Goal: Information Seeking & Learning: Find specific fact

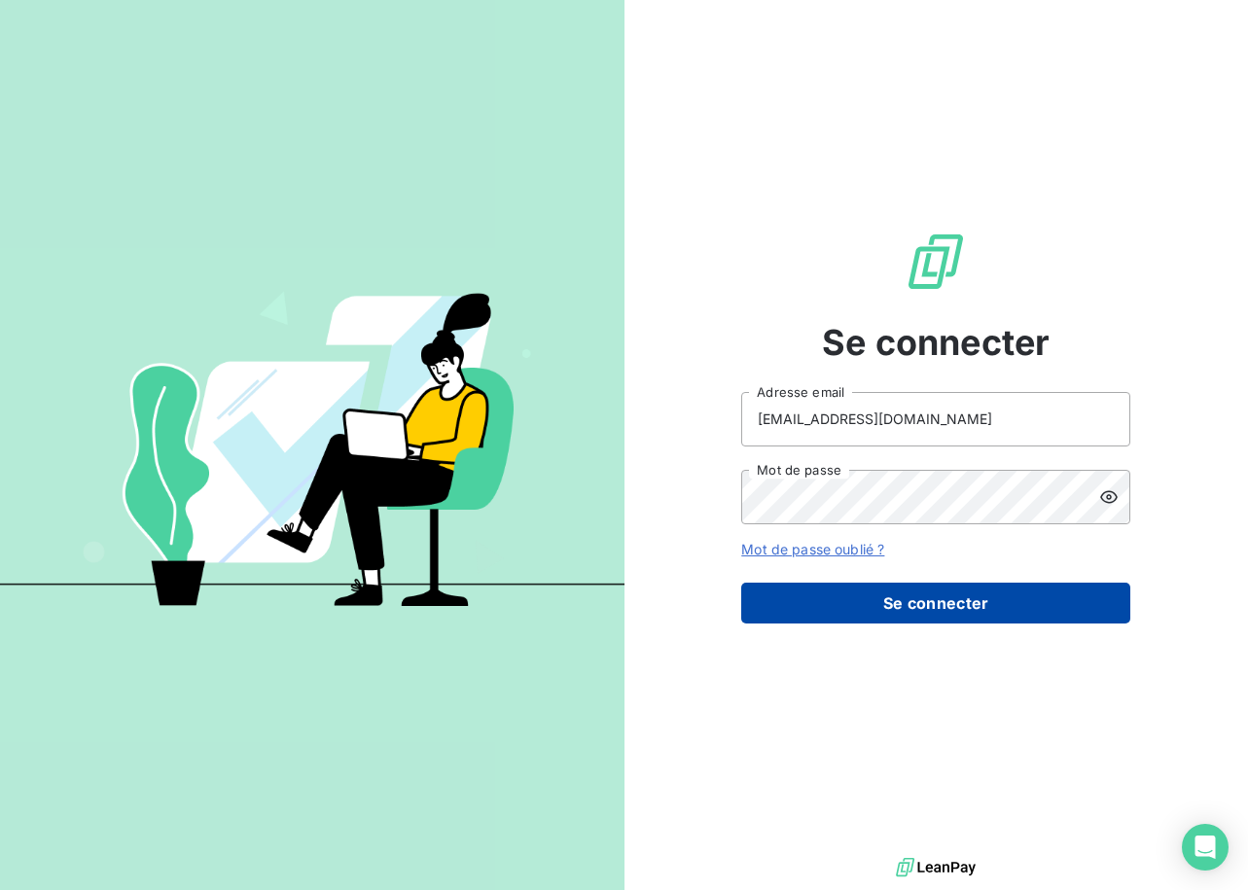
click at [907, 595] on button "Se connecter" at bounding box center [935, 602] width 389 height 41
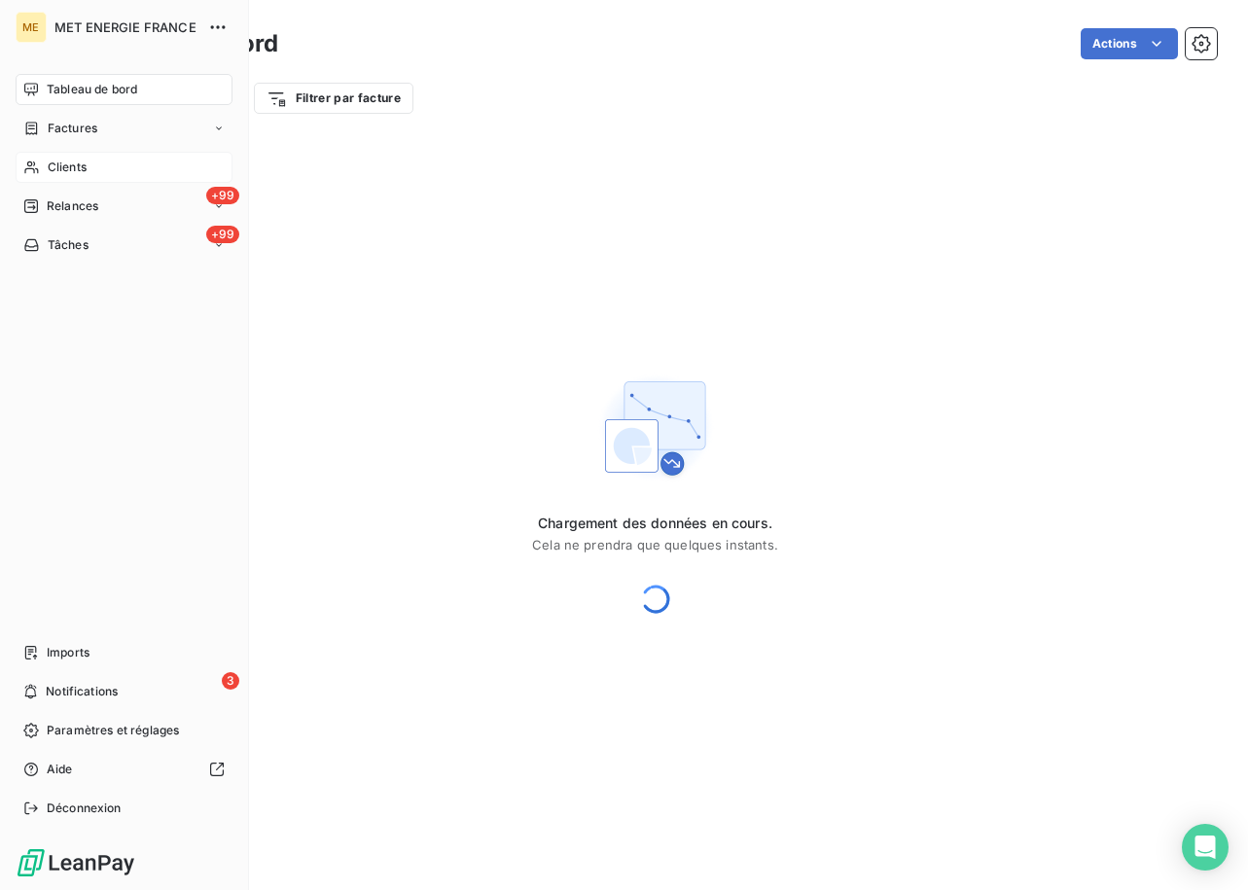
click at [24, 161] on icon at bounding box center [31, 167] width 17 height 16
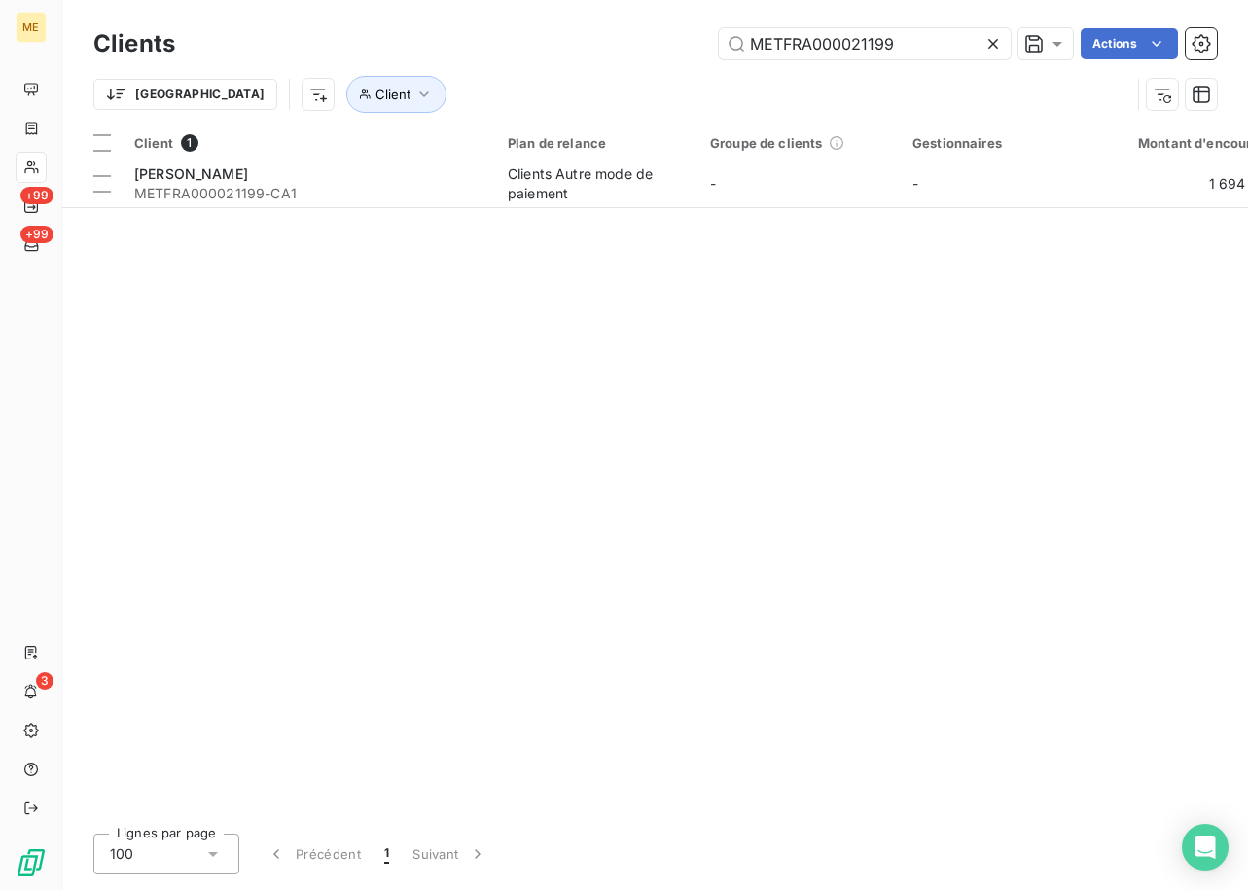
click at [790, 75] on div "Trier Client" at bounding box center [654, 94] width 1123 height 60
click at [837, 30] on input "METFRA000021199" at bounding box center [865, 43] width 292 height 31
paste input "22456150361401"
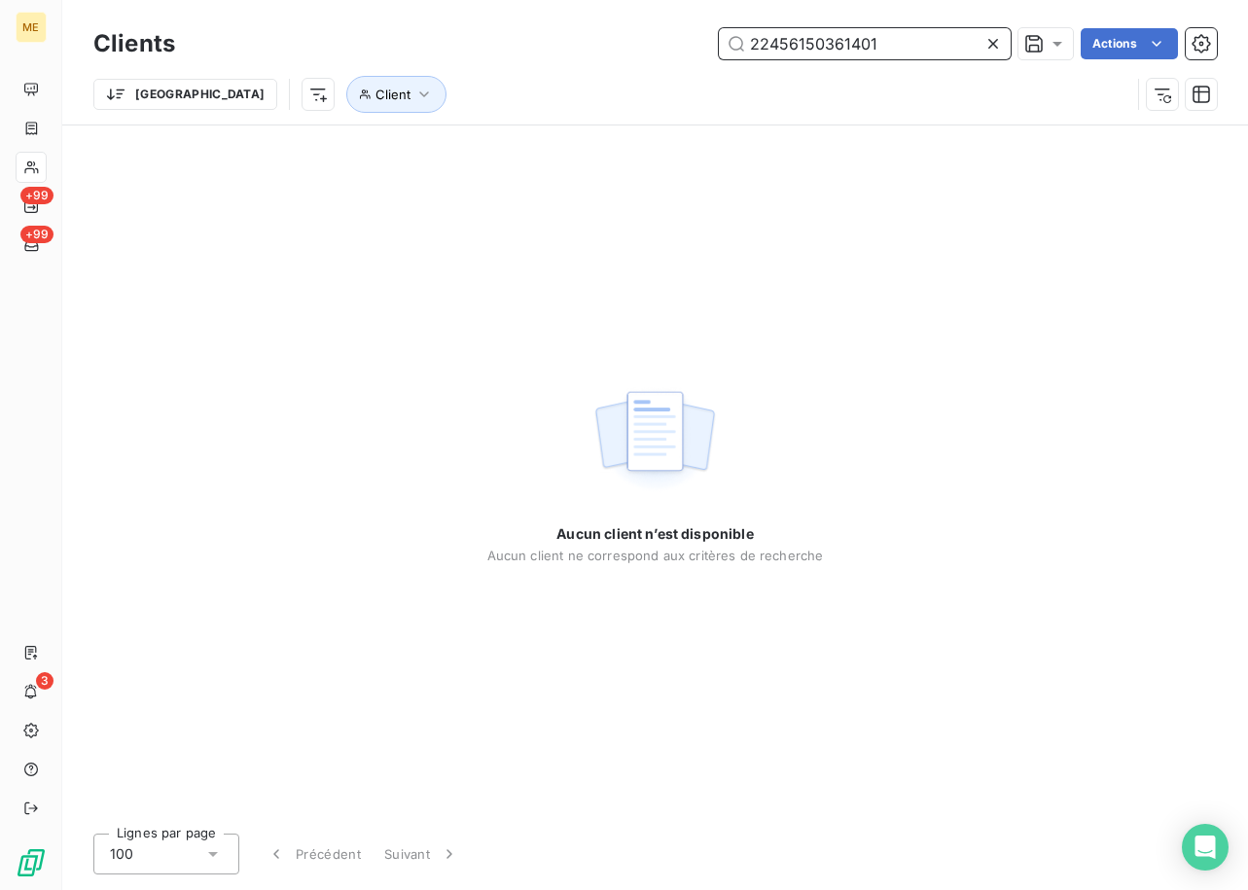
type input "22456150361401"
click at [666, 340] on div "Aucun client n’est disponible Aucun client ne correspond aux critères de recher…" at bounding box center [655, 471] width 336 height 692
click at [875, 30] on input "22456150361401" at bounding box center [865, 43] width 292 height 31
click at [878, 40] on input "22456150361401" at bounding box center [865, 43] width 292 height 31
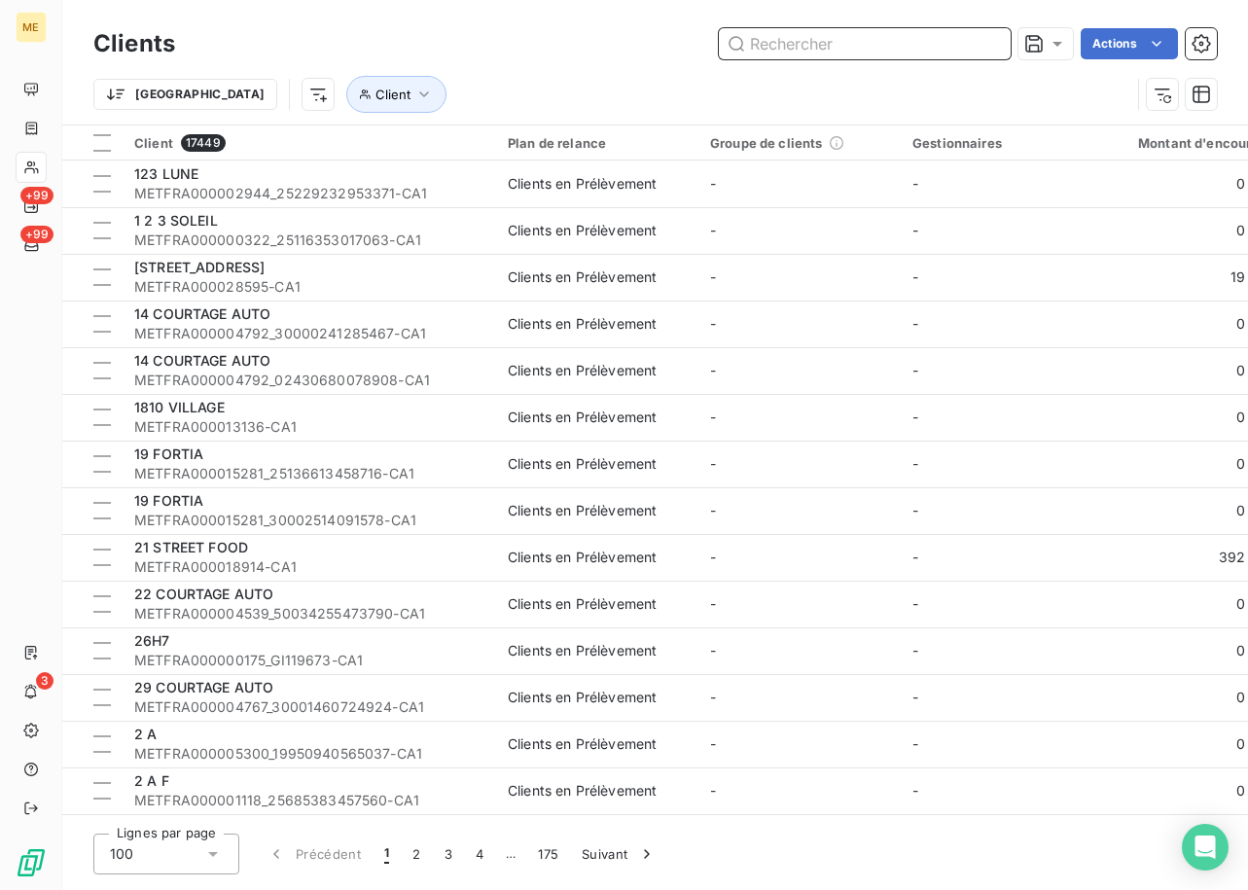
click at [852, 51] on input "text" at bounding box center [865, 43] width 292 height 31
paste input "METFRA000012891"
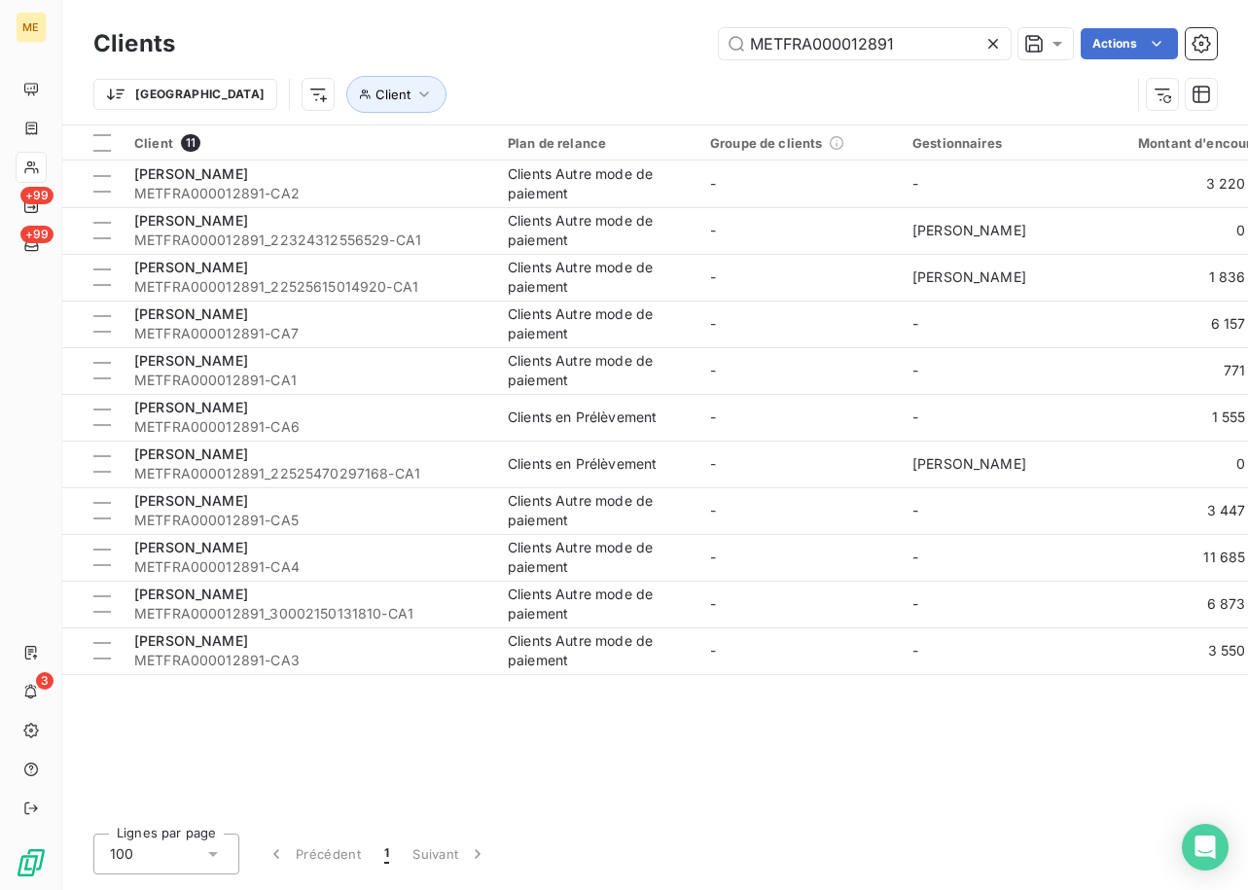
click at [586, 816] on div "Clients METFRA000012891 Actions Trier Client Client 11 Plan de relance Groupe d…" at bounding box center [654, 445] width 1185 height 890
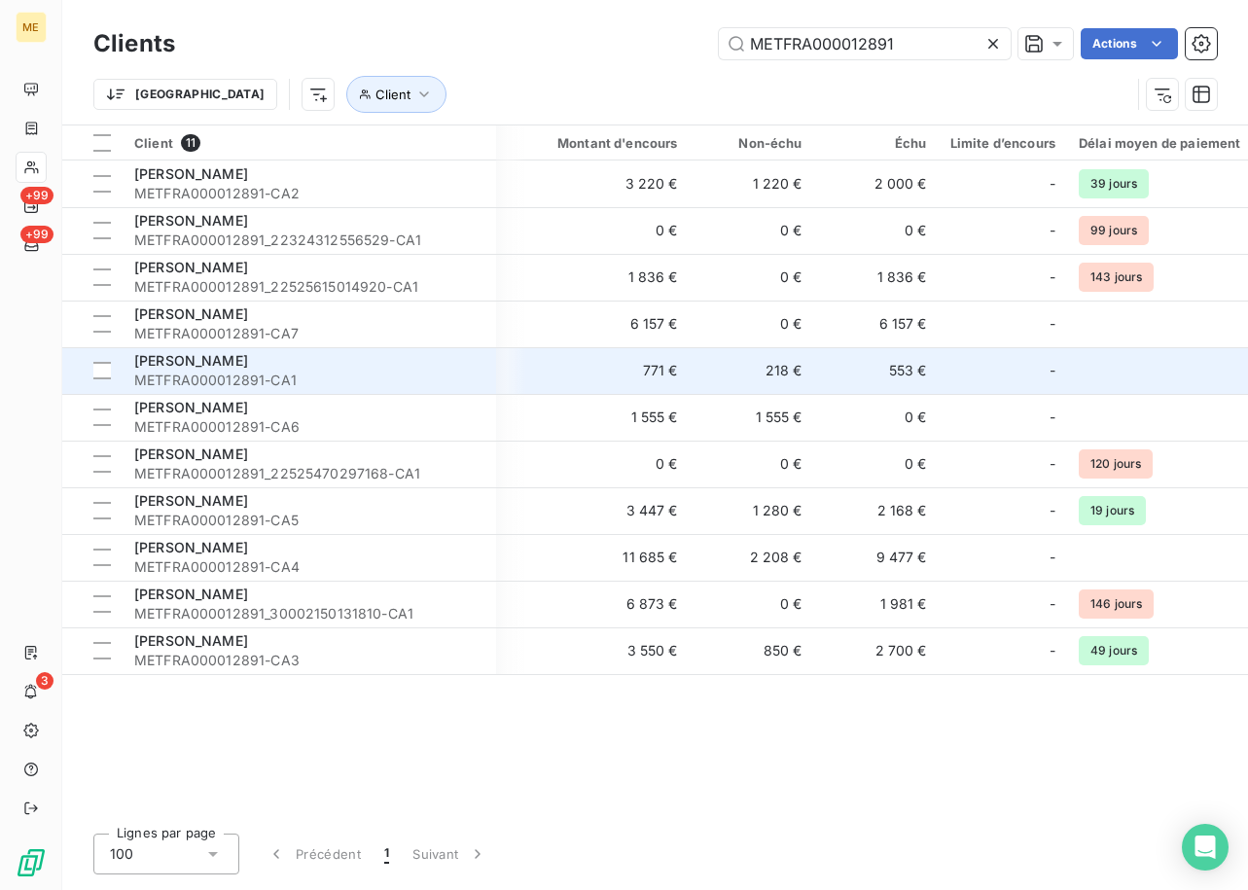
scroll to position [0, 583]
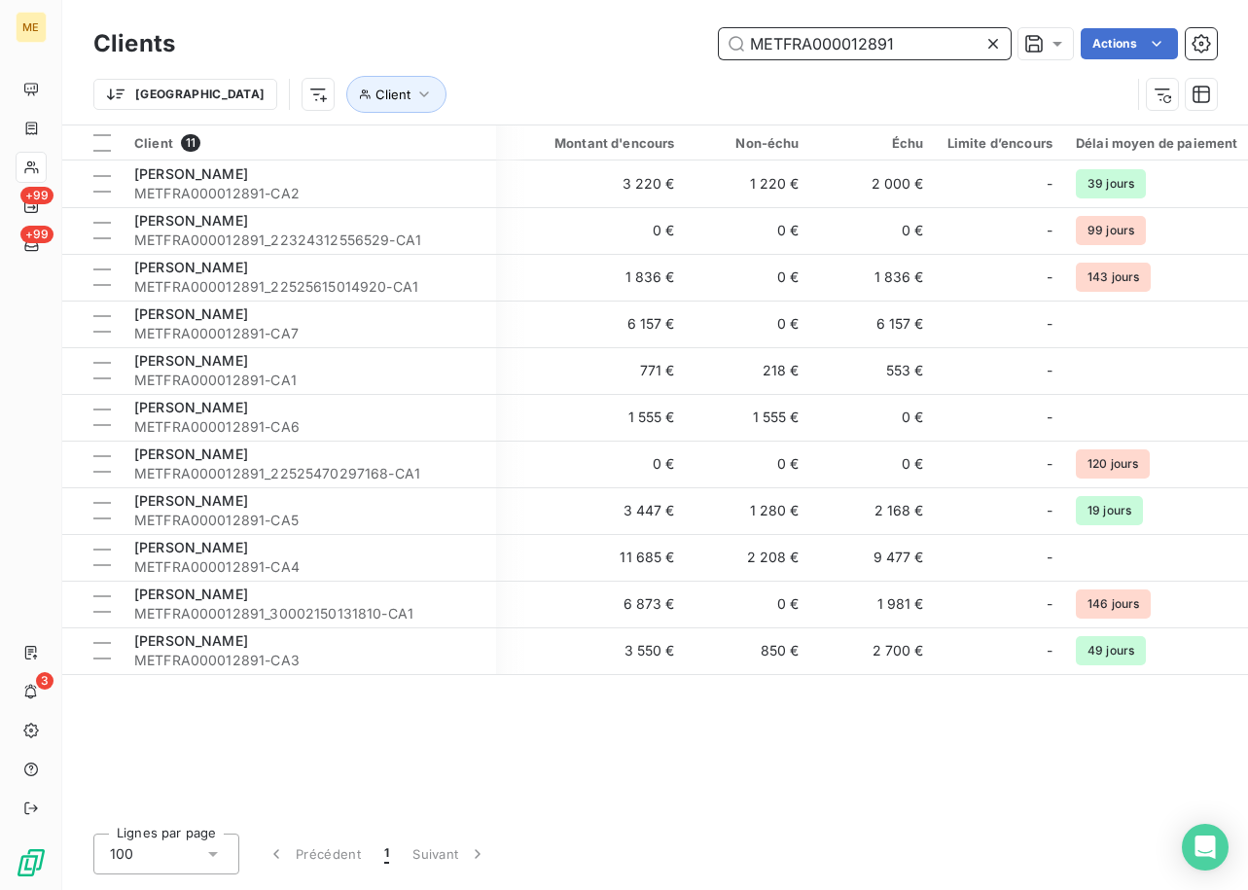
click at [840, 48] on input "METFRA000012891" at bounding box center [865, 43] width 292 height 31
paste input "9787"
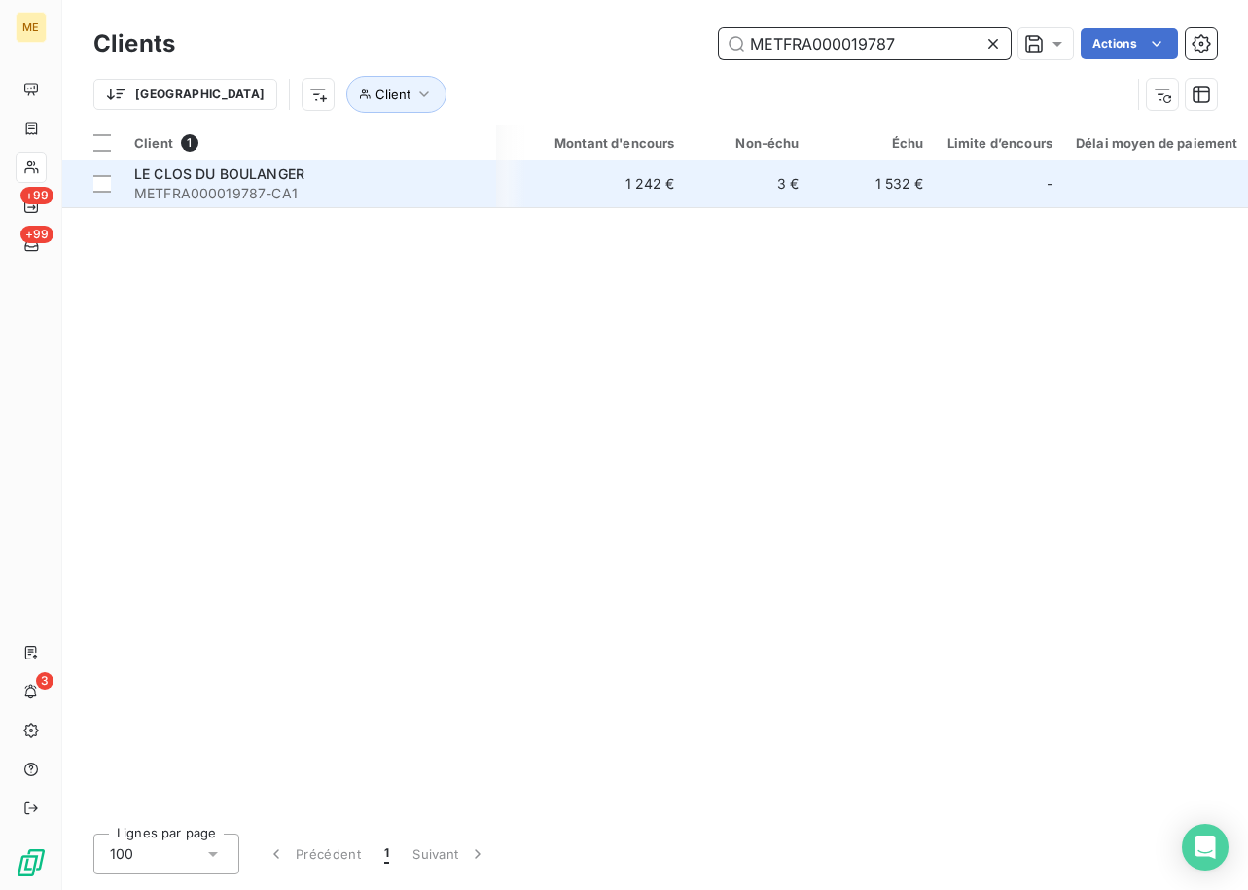
type input "METFRA000019787"
click at [314, 171] on div "LE CLOS DU BOULANGER" at bounding box center [309, 173] width 350 height 19
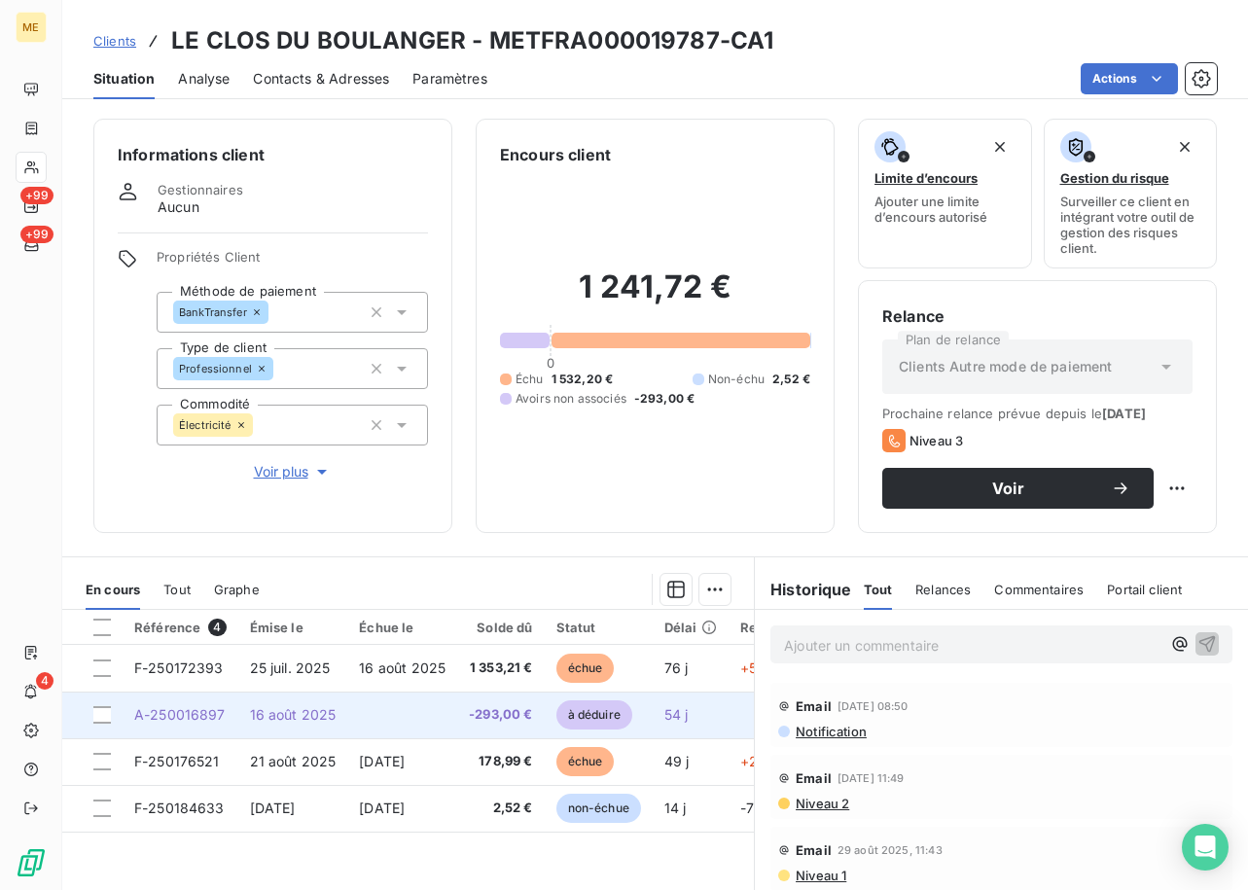
click at [238, 710] on td "16 août 2025" at bounding box center [293, 714] width 110 height 47
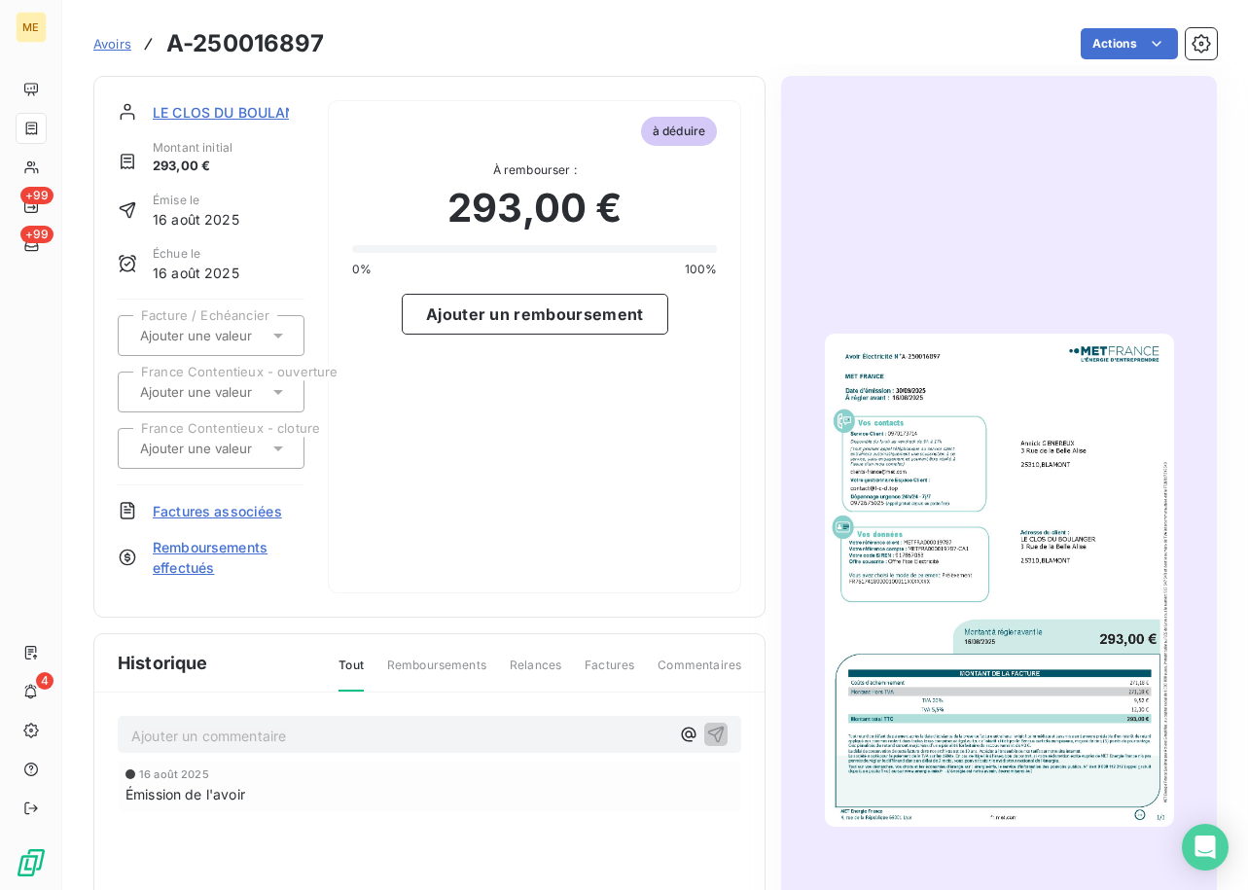
click at [968, 454] on img "button" at bounding box center [999, 580] width 349 height 493
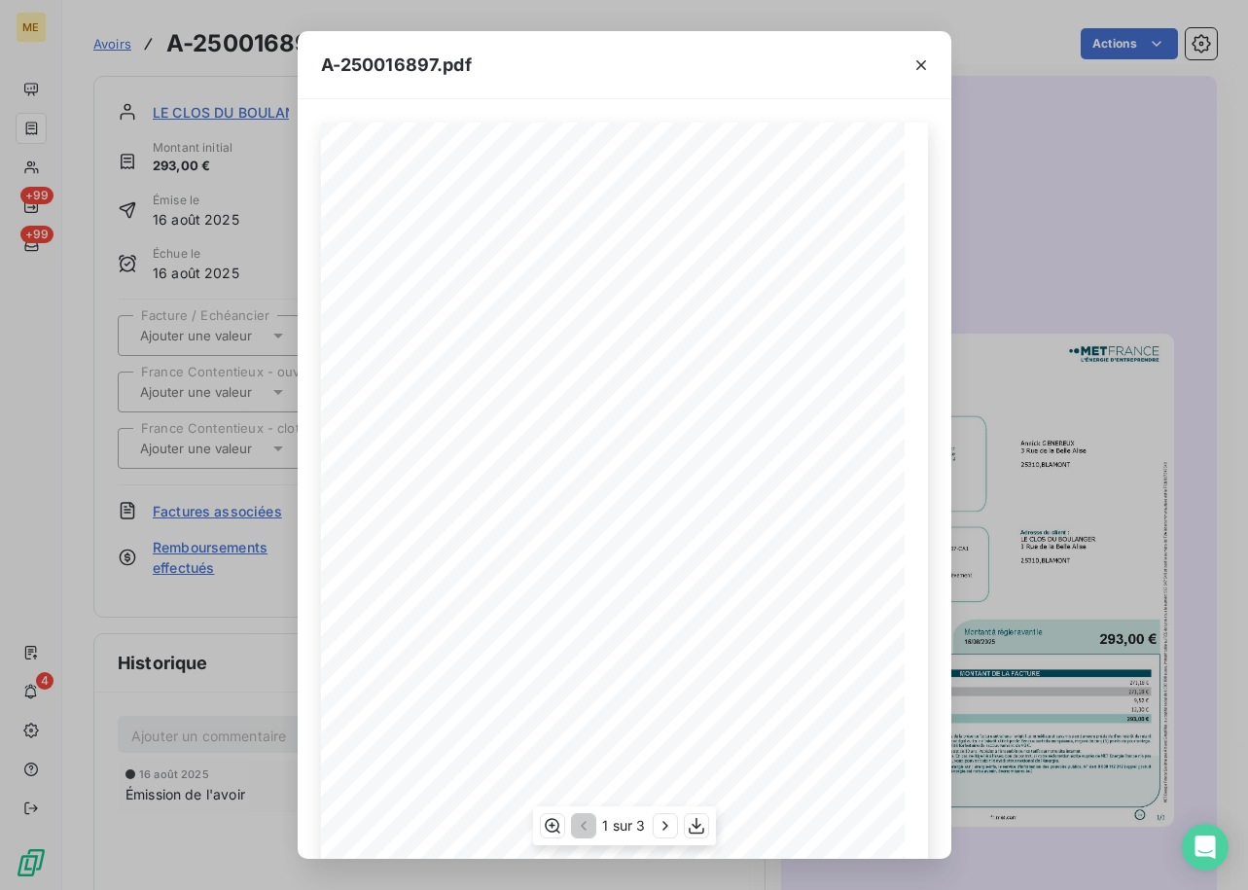
scroll to position [137, 0]
click at [661, 821] on icon "button" at bounding box center [664, 825] width 19 height 19
click at [668, 827] on icon "button" at bounding box center [665, 826] width 5 height 9
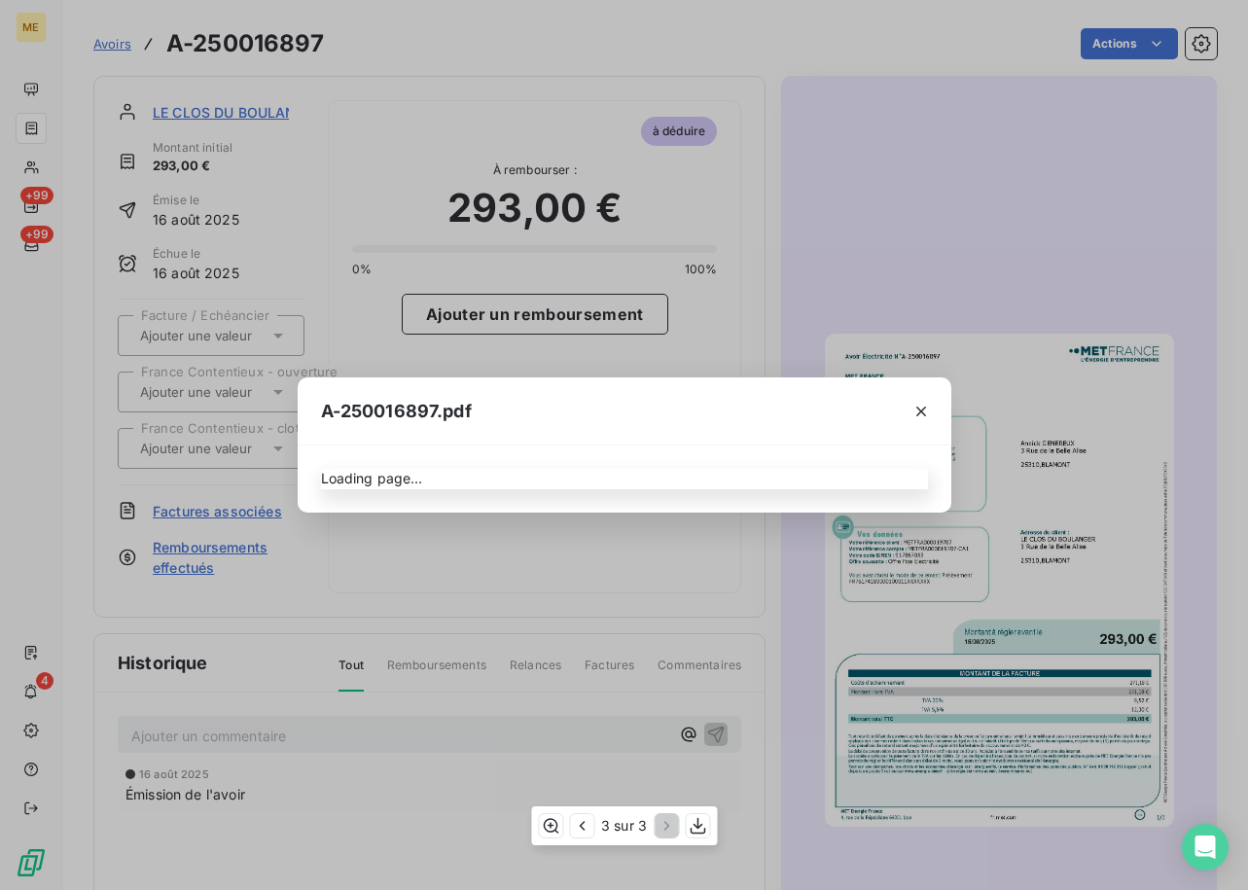
scroll to position [0, 0]
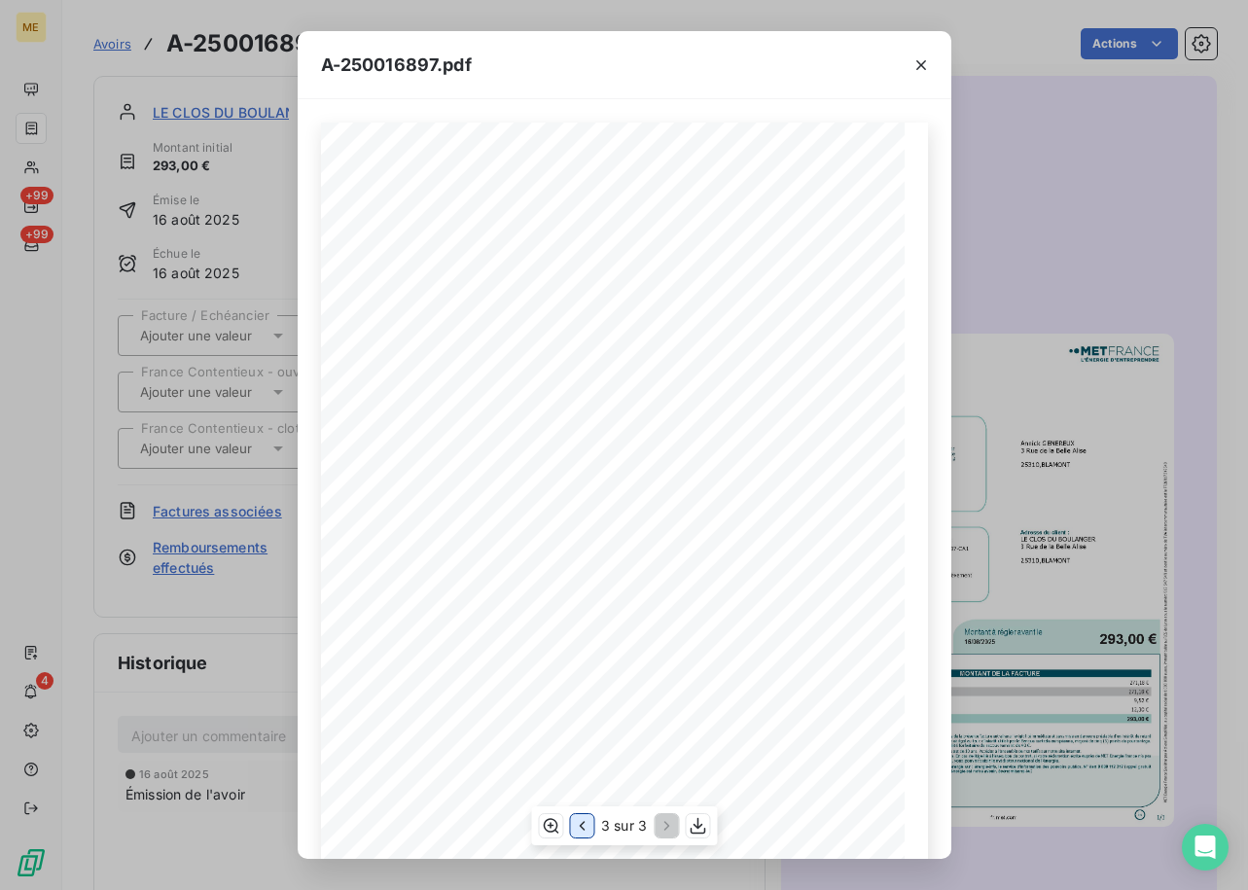
click at [578, 820] on icon "button" at bounding box center [581, 825] width 19 height 19
click at [701, 826] on icon "button" at bounding box center [697, 825] width 19 height 19
click at [914, 57] on icon "button" at bounding box center [920, 64] width 19 height 19
click at [932, 65] on button "button" at bounding box center [920, 65] width 31 height 31
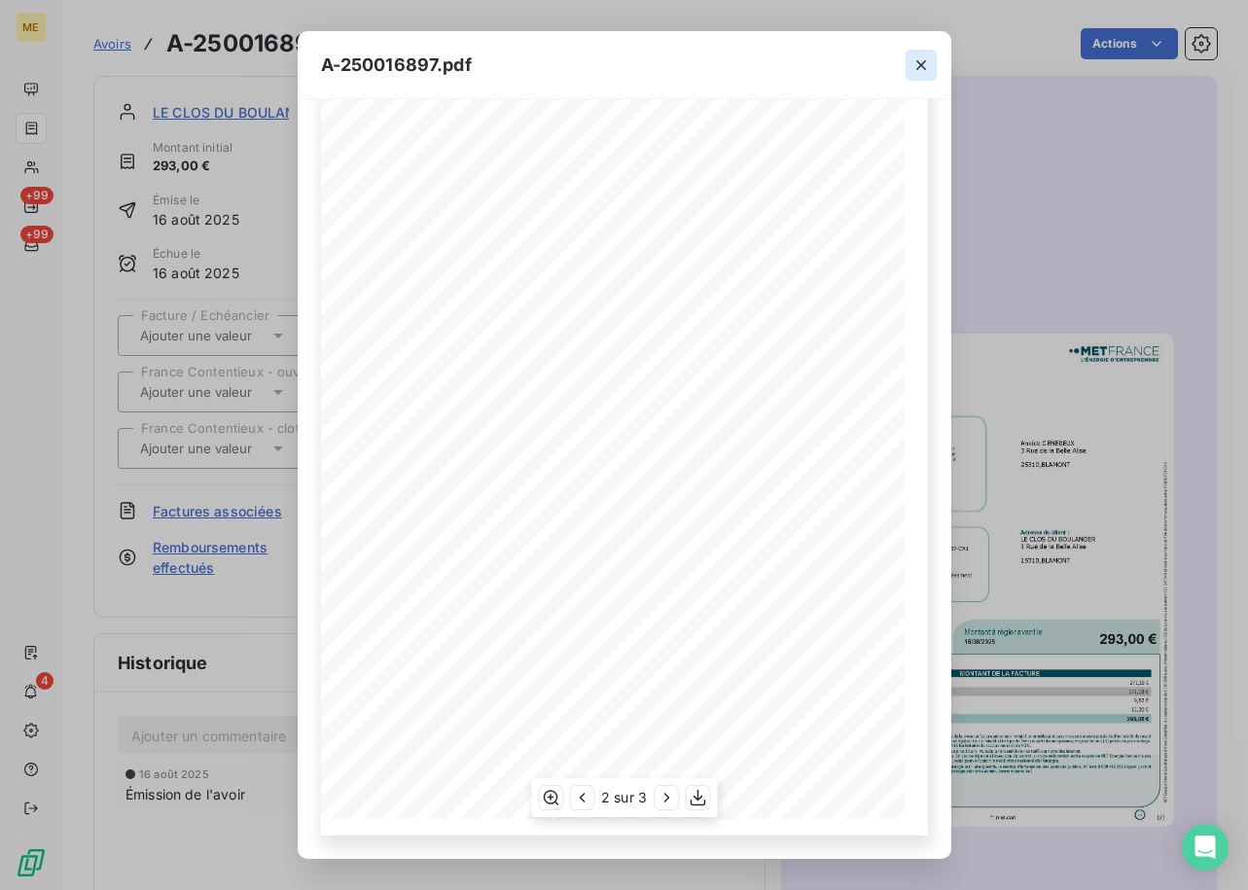
click at [919, 65] on icon "button" at bounding box center [920, 64] width 19 height 19
click at [919, 68] on icon "button" at bounding box center [920, 64] width 19 height 19
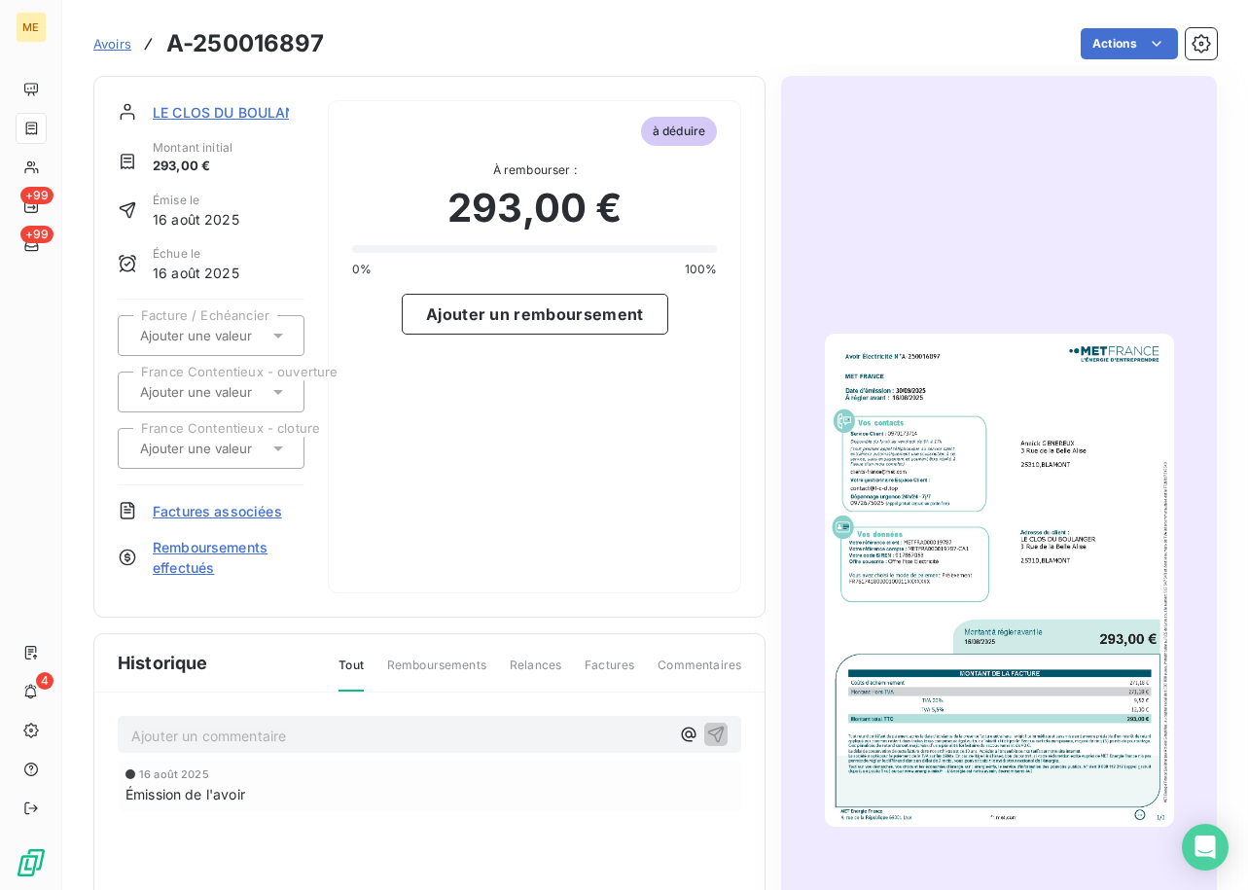
click at [918, 65] on div at bounding box center [905, 84] width 57 height 64
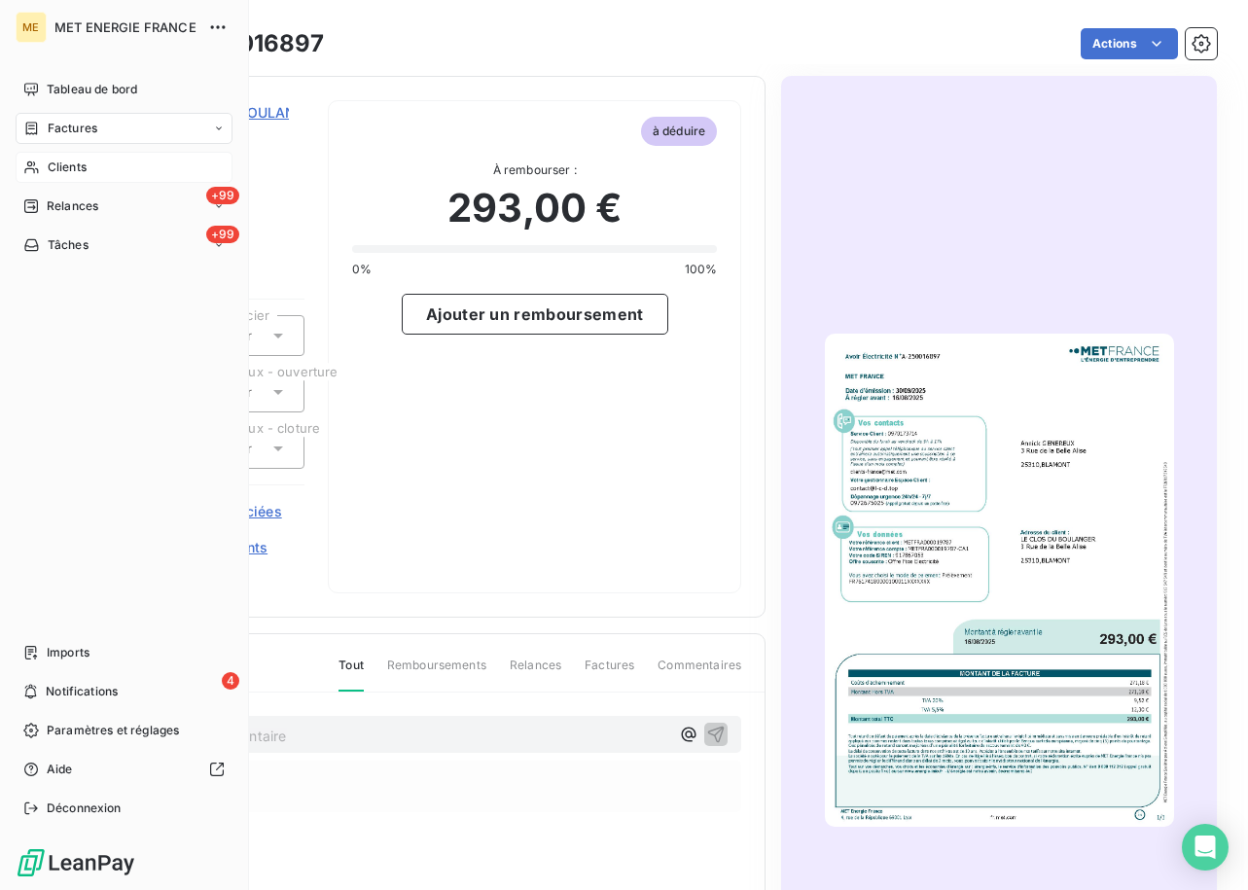
click at [26, 157] on div "Clients" at bounding box center [124, 167] width 217 height 31
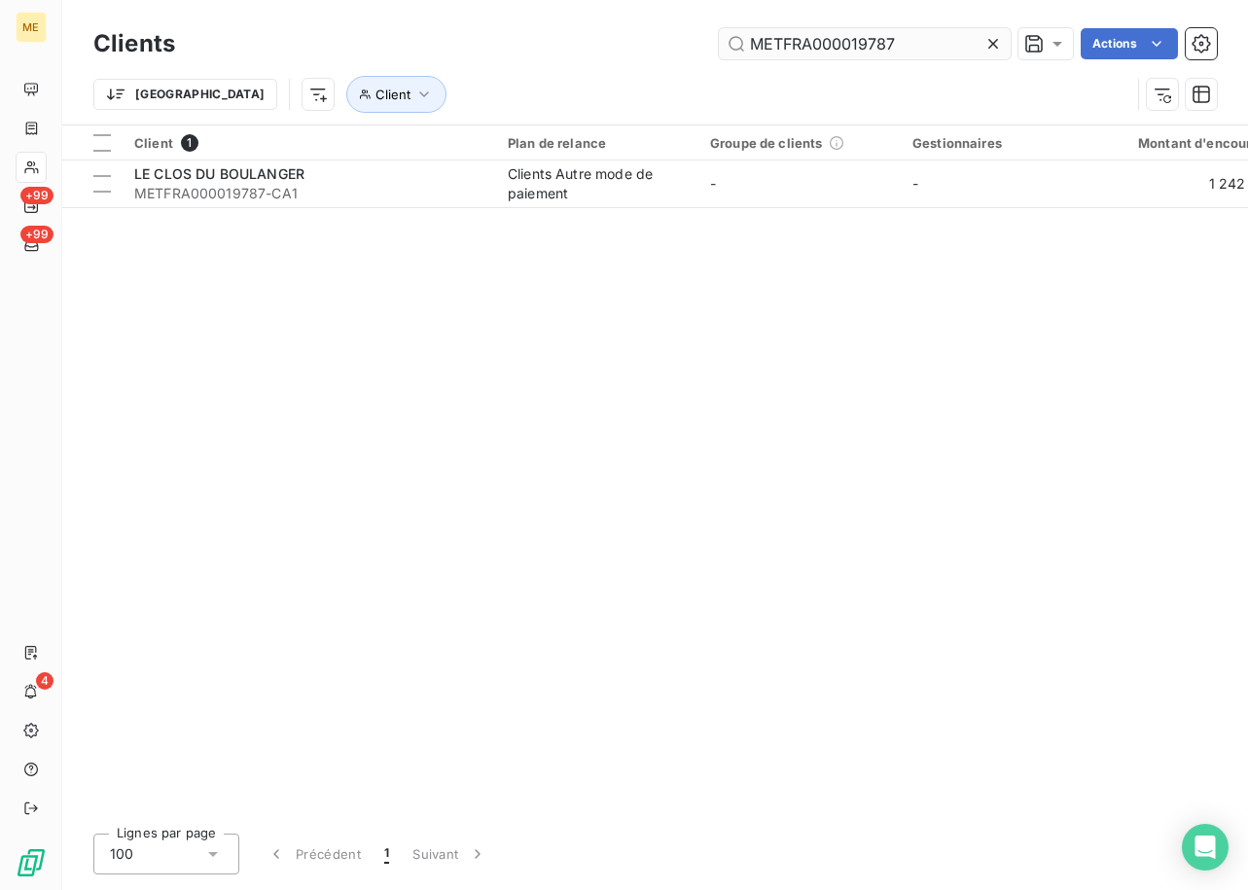
click at [844, 45] on input "METFRA000019787" at bounding box center [865, 43] width 292 height 31
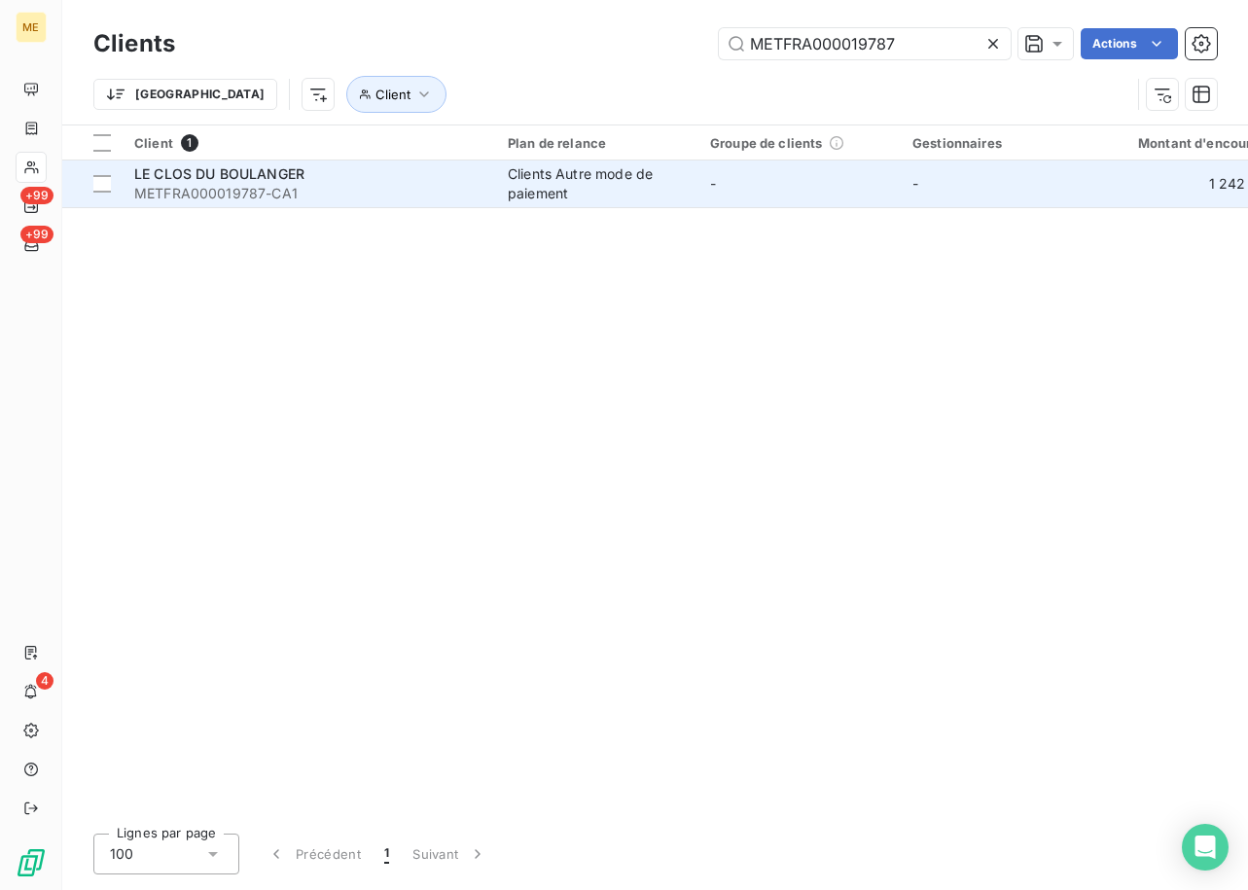
click at [242, 181] on span "LE CLOS DU BOULANGER" at bounding box center [219, 173] width 170 height 17
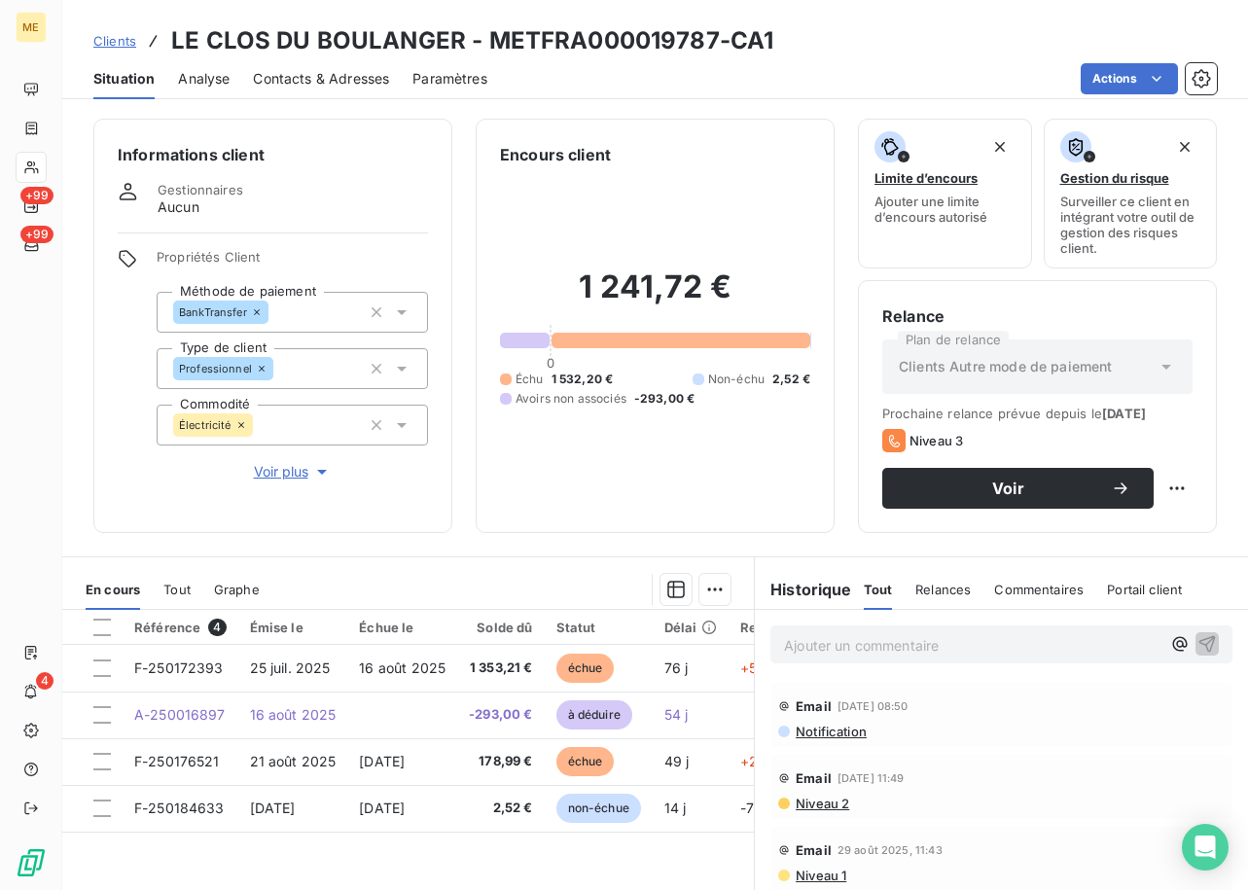
click at [832, 662] on div "Ajouter un commentaire ﻿" at bounding box center [1001, 644] width 462 height 38
click at [848, 644] on p "Ajouter un commentaire ﻿" at bounding box center [972, 645] width 376 height 24
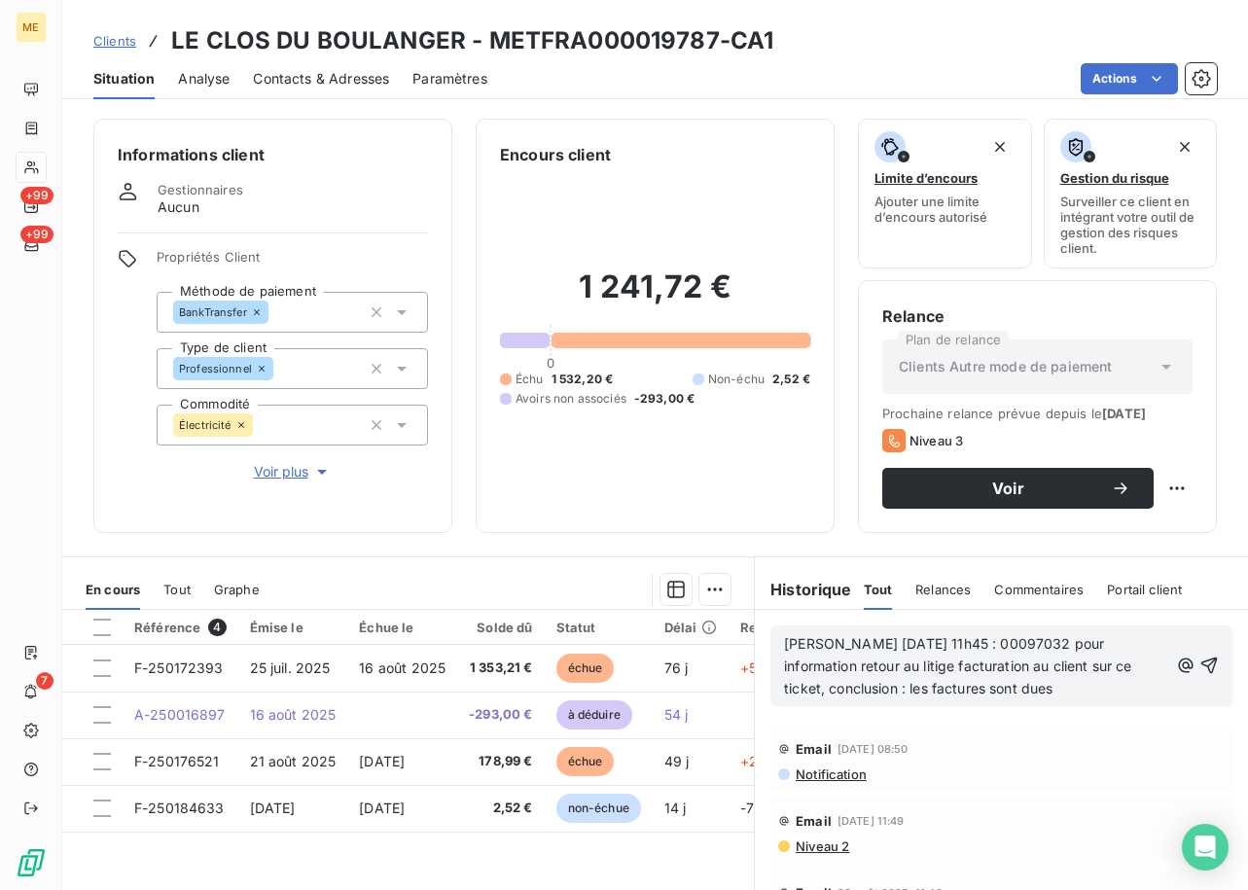
click at [1201, 640] on div "[PERSON_NAME] [DATE] 11h45 : 00097032 pour information retour au litige factura…" at bounding box center [1001, 665] width 435 height 69
click at [1201, 662] on icon "button" at bounding box center [1209, 665] width 17 height 17
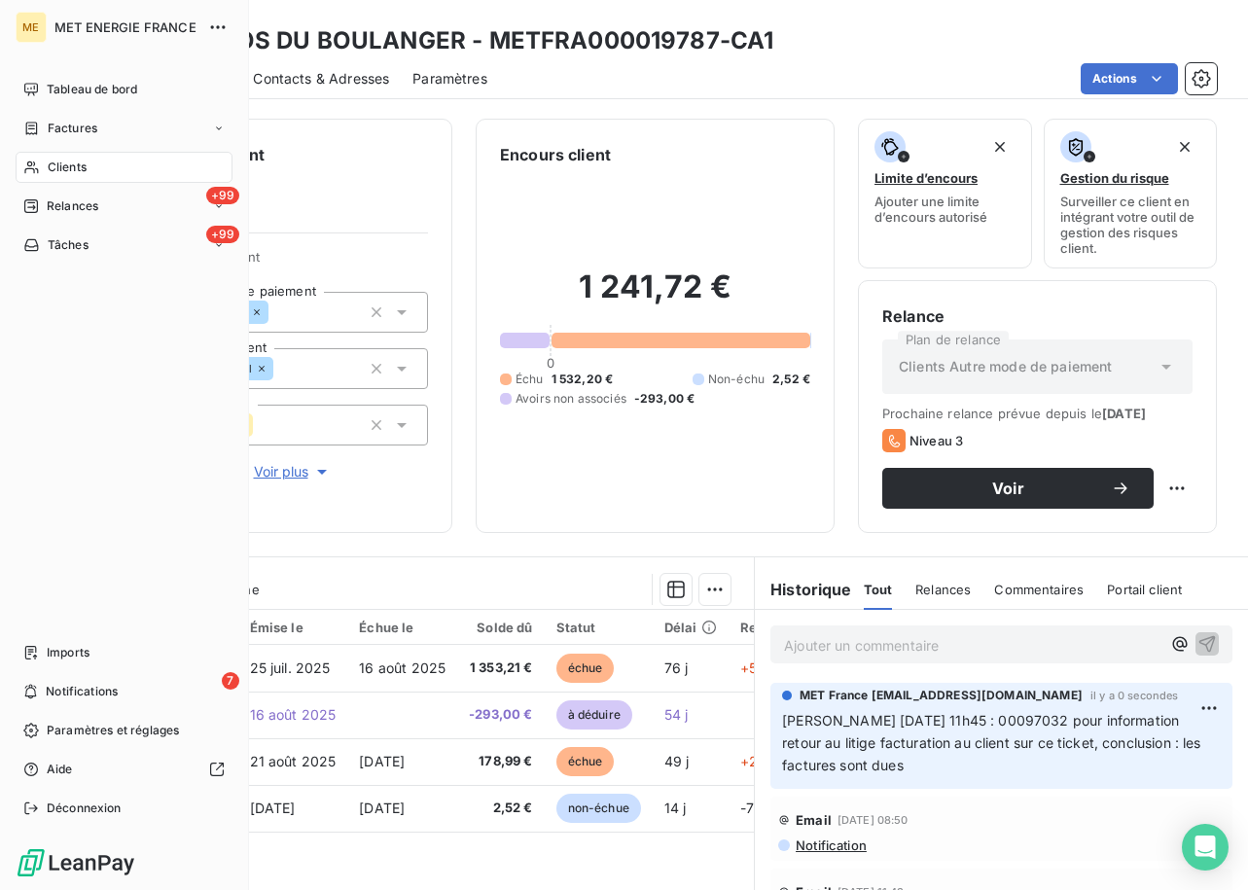
click at [53, 166] on span "Clients" at bounding box center [67, 168] width 39 height 18
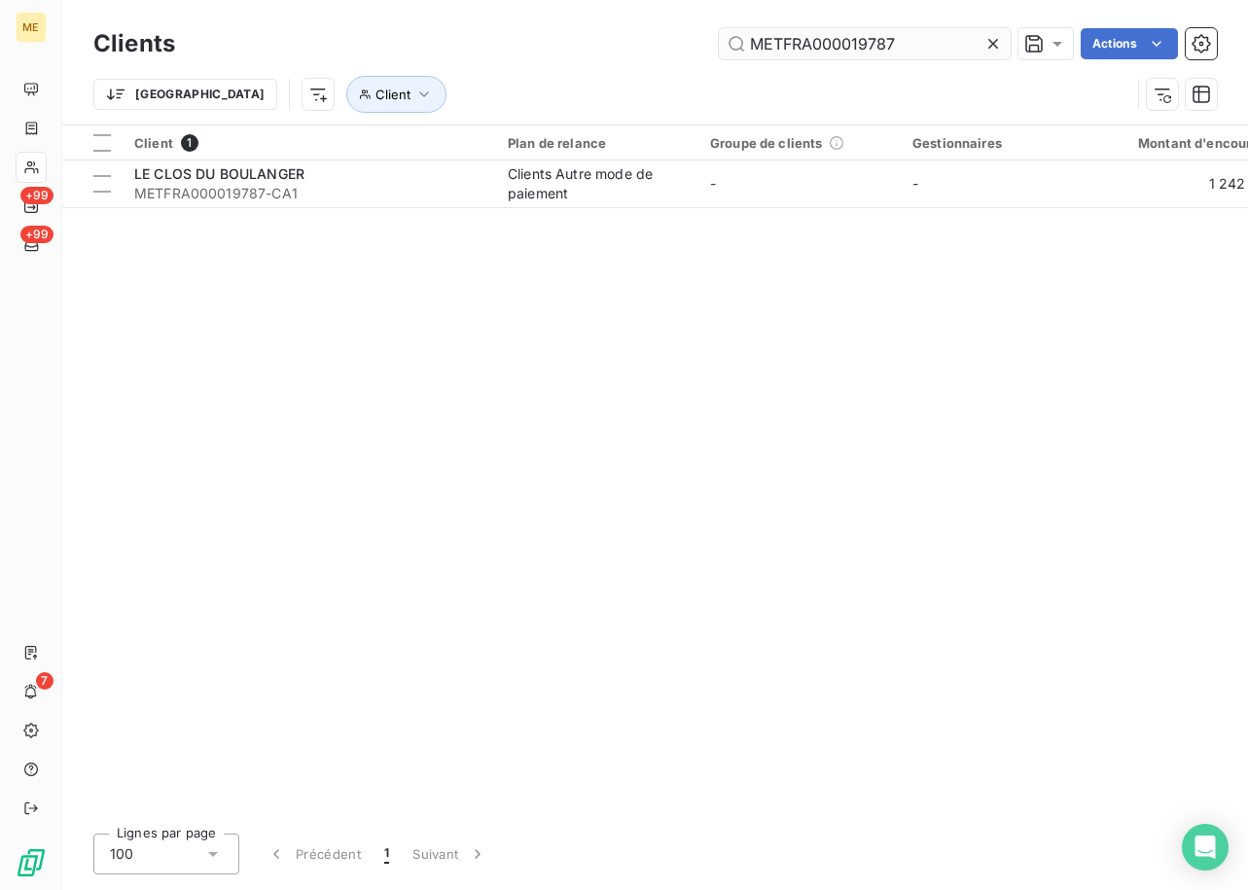
click at [872, 53] on input "METFRA000019787" at bounding box center [865, 43] width 292 height 31
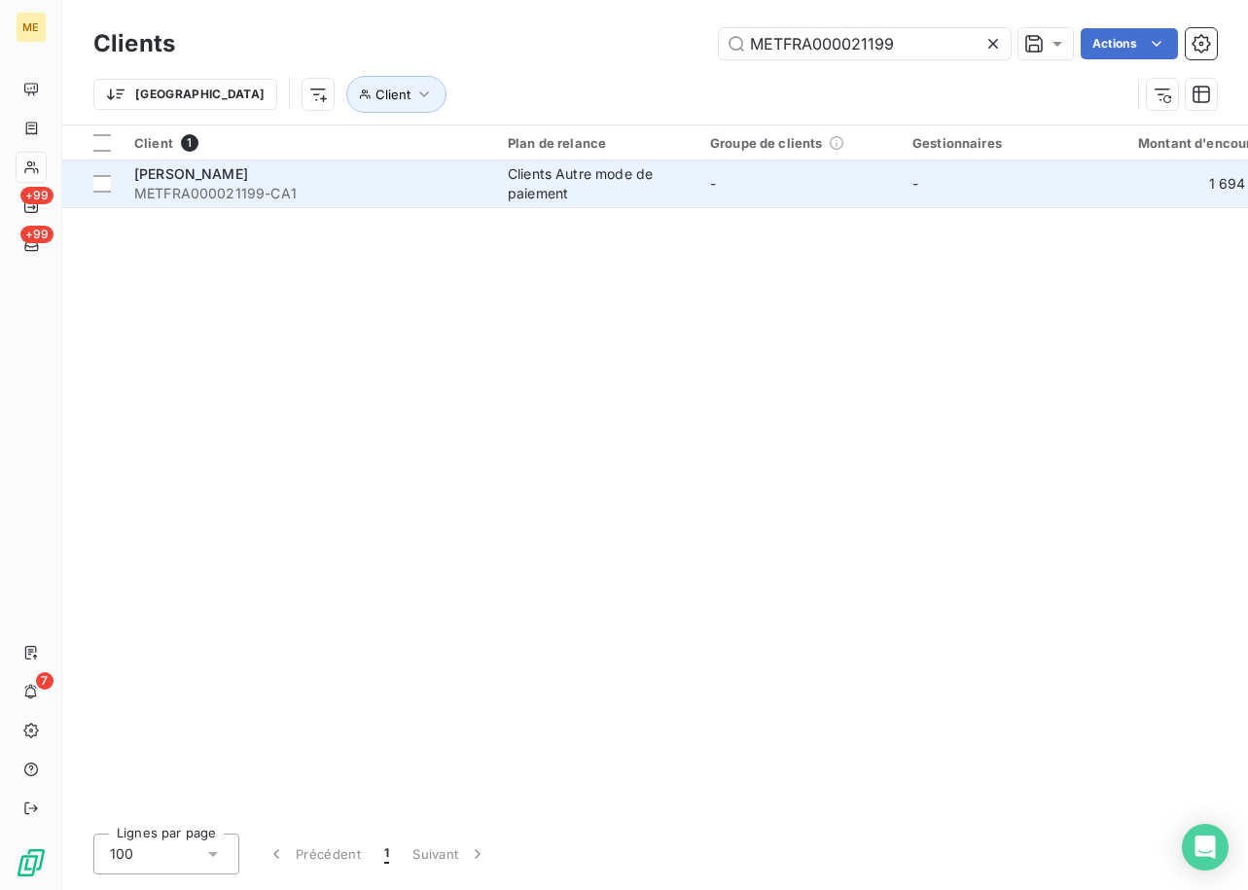
type input "METFRA000021199"
click at [243, 179] on span "[PERSON_NAME]" at bounding box center [191, 173] width 114 height 17
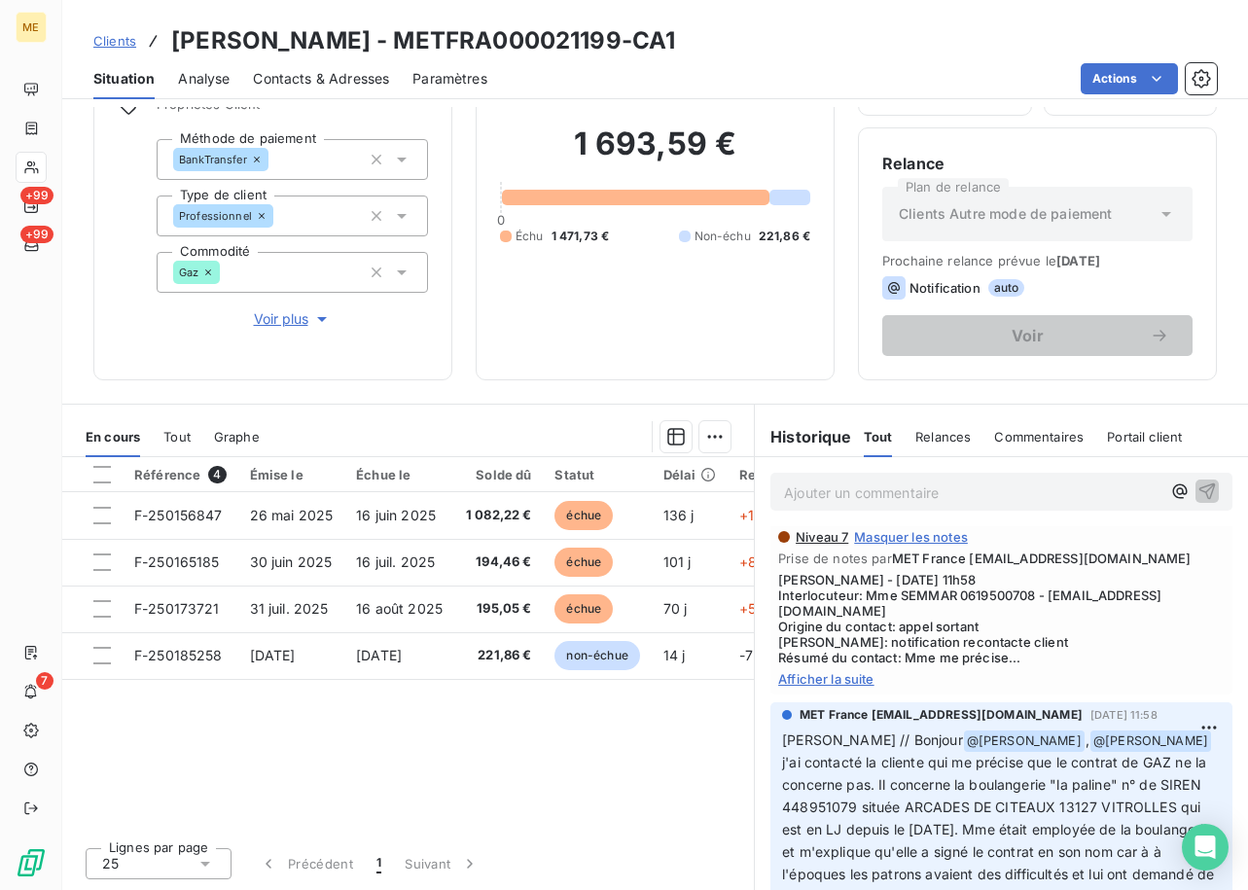
scroll to position [1732, 0]
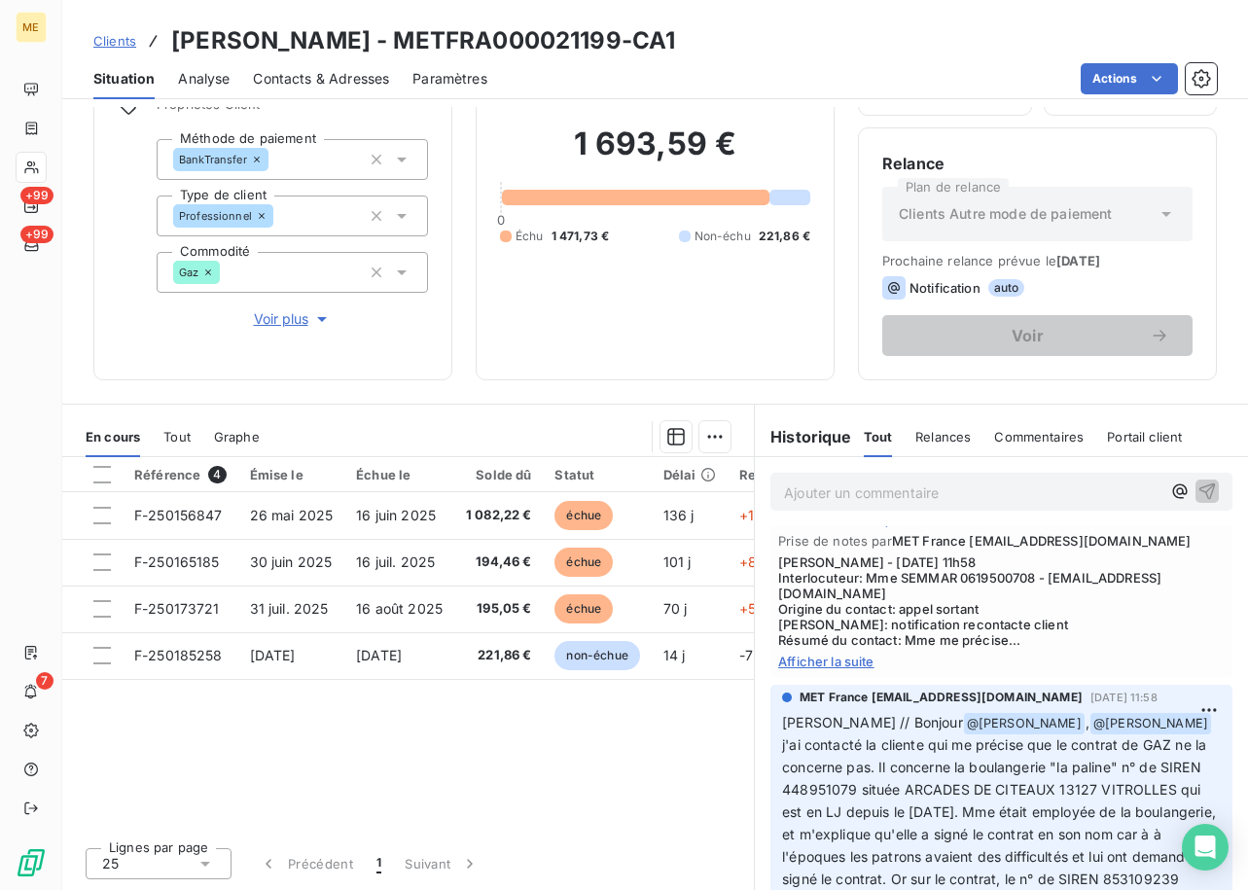
drag, startPoint x: 137, startPoint y: 761, endPoint x: 845, endPoint y: 680, distance: 712.6
click at [845, 669] on span "Afficher la suite" at bounding box center [1001, 661] width 446 height 16
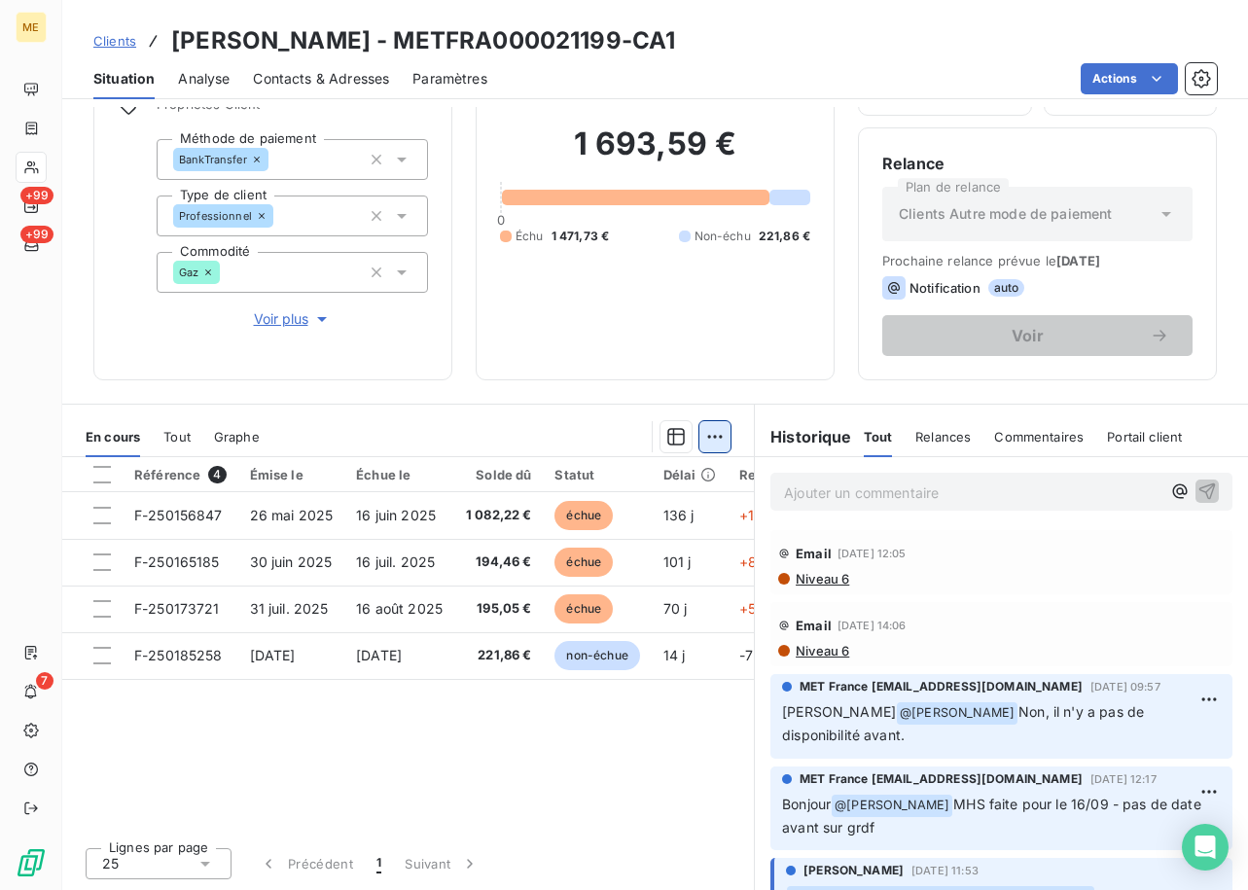
scroll to position [0, 0]
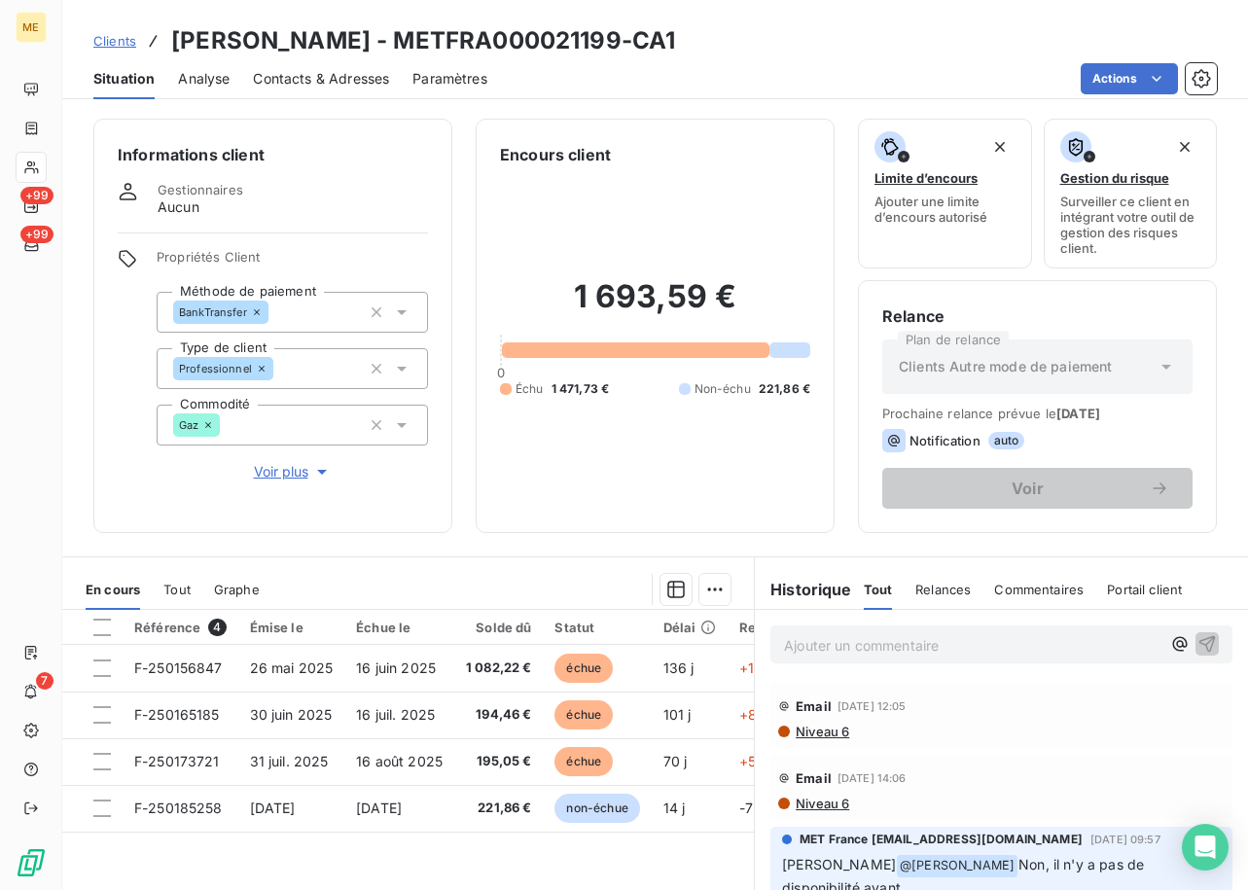
click at [290, 473] on span "Voir plus" at bounding box center [293, 471] width 78 height 19
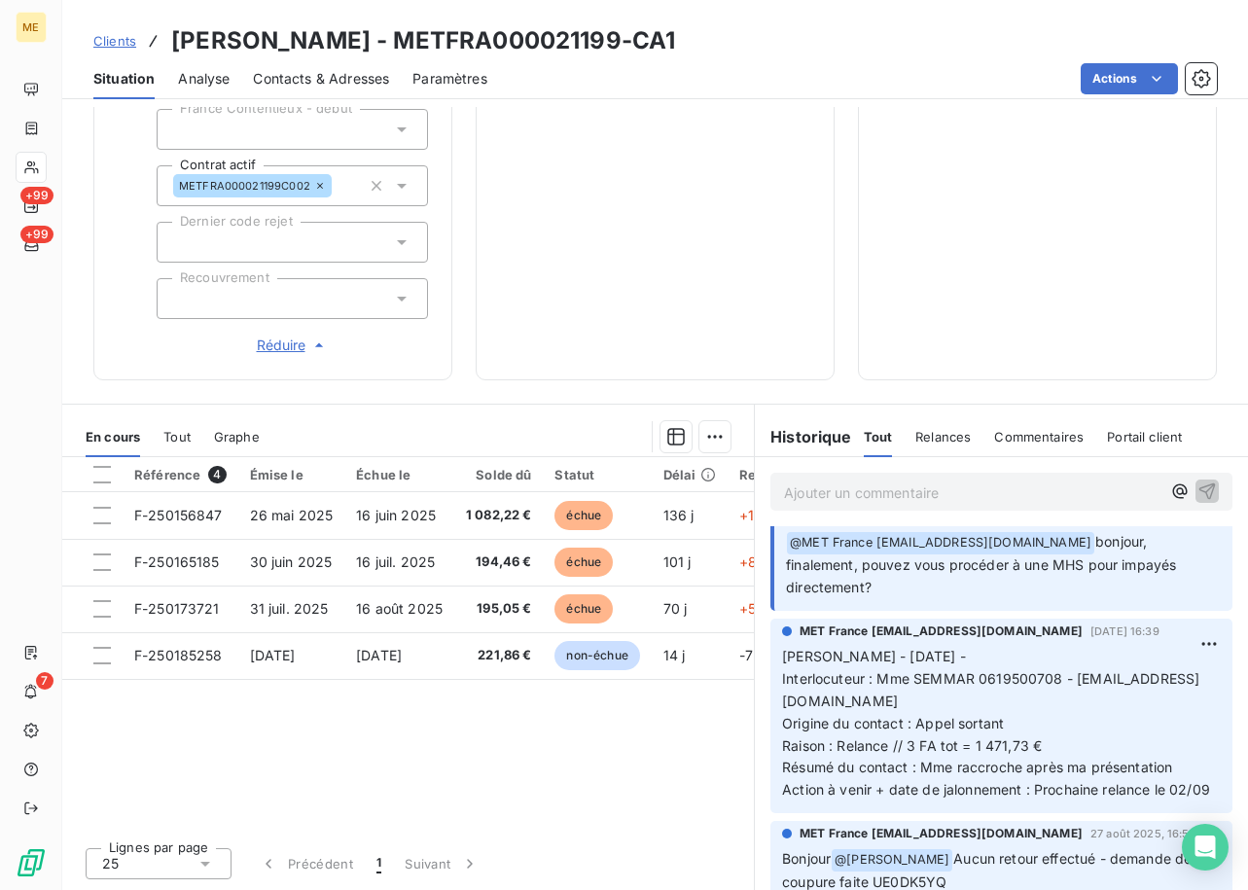
scroll to position [389, 0]
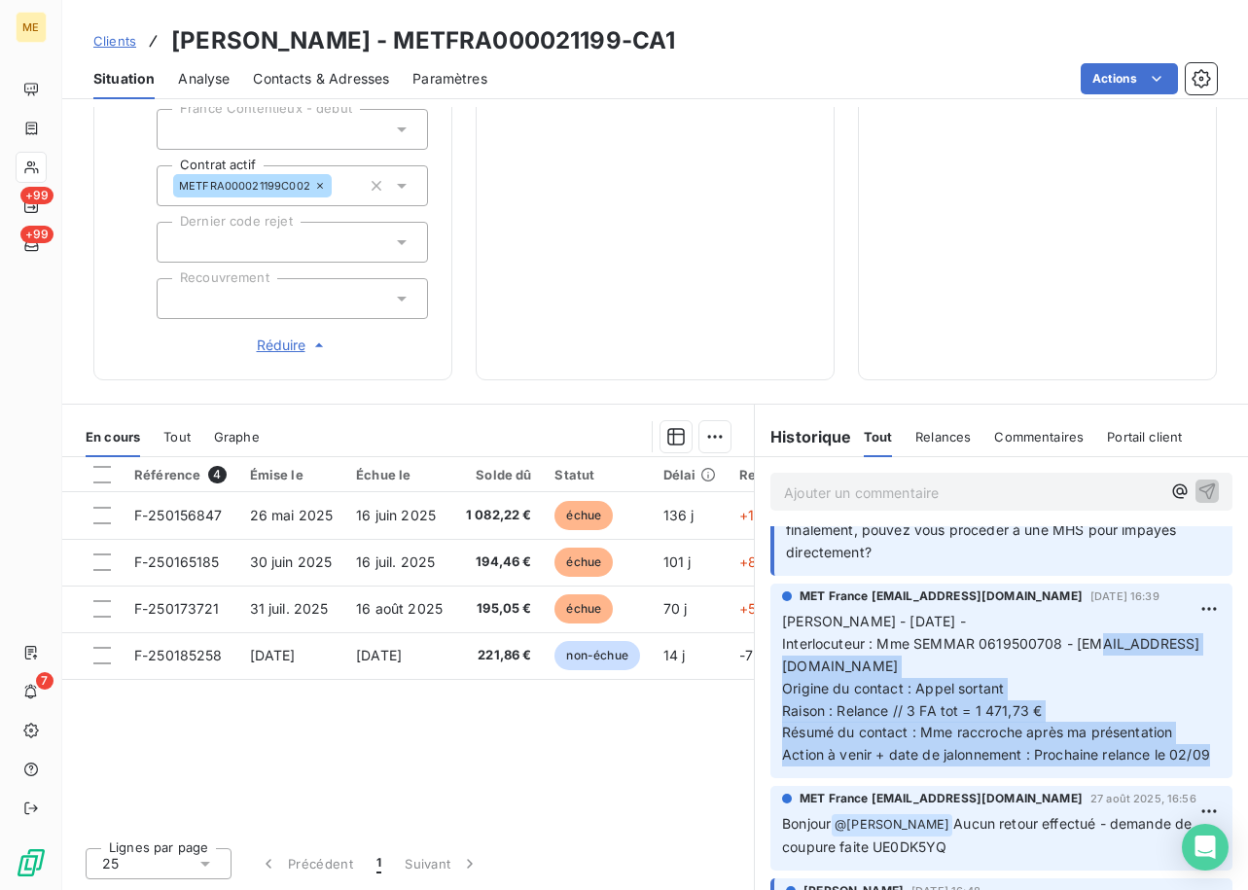
drag, startPoint x: 923, startPoint y: 773, endPoint x: 796, endPoint y: 674, distance: 160.7
click at [796, 674] on p "Lisa - [DATE] - Interlocuteur : Mme SEMMAR 0619500708 - [EMAIL_ADDRESS][DOMAIN_…" at bounding box center [1001, 689] width 439 height 156
drag, startPoint x: 796, startPoint y: 674, endPoint x: 1057, endPoint y: 708, distance: 262.8
click at [1057, 708] on p "Lisa - [DATE] - Interlocuteur : Mme SEMMAR 0619500708 - [EMAIL_ADDRESS][DOMAIN_…" at bounding box center [1001, 689] width 439 height 156
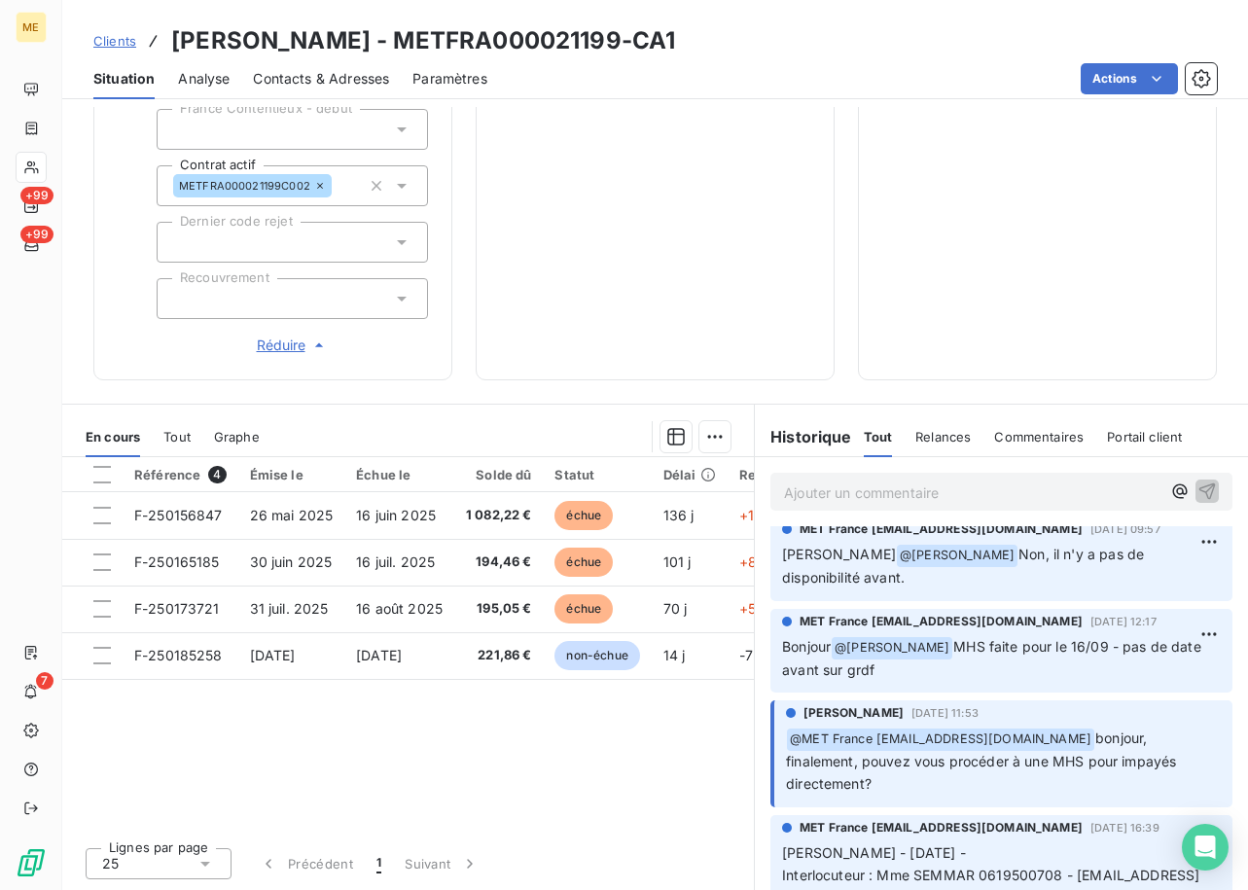
scroll to position [0, 0]
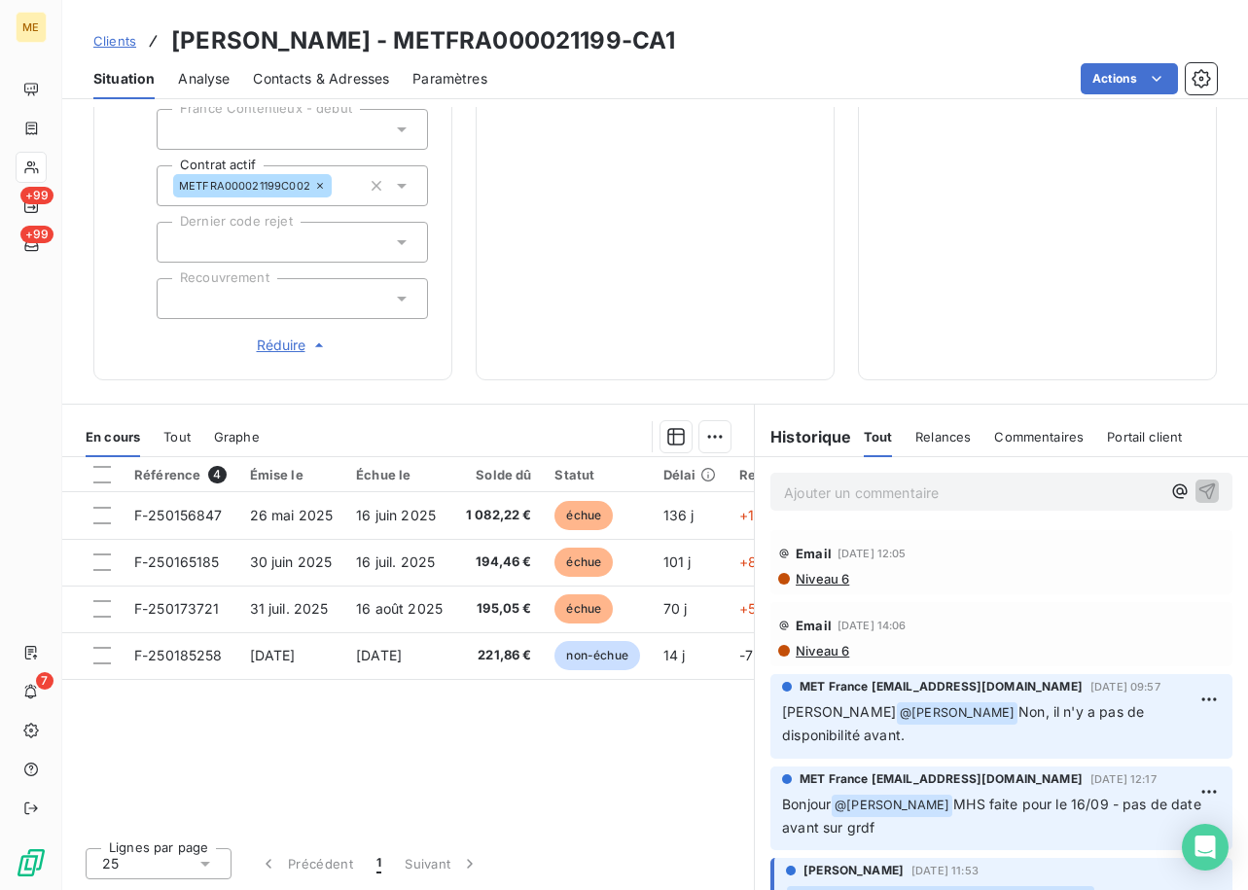
click at [1026, 712] on span "Non, il n'y a pas de disponibilité avant." at bounding box center [965, 723] width 366 height 40
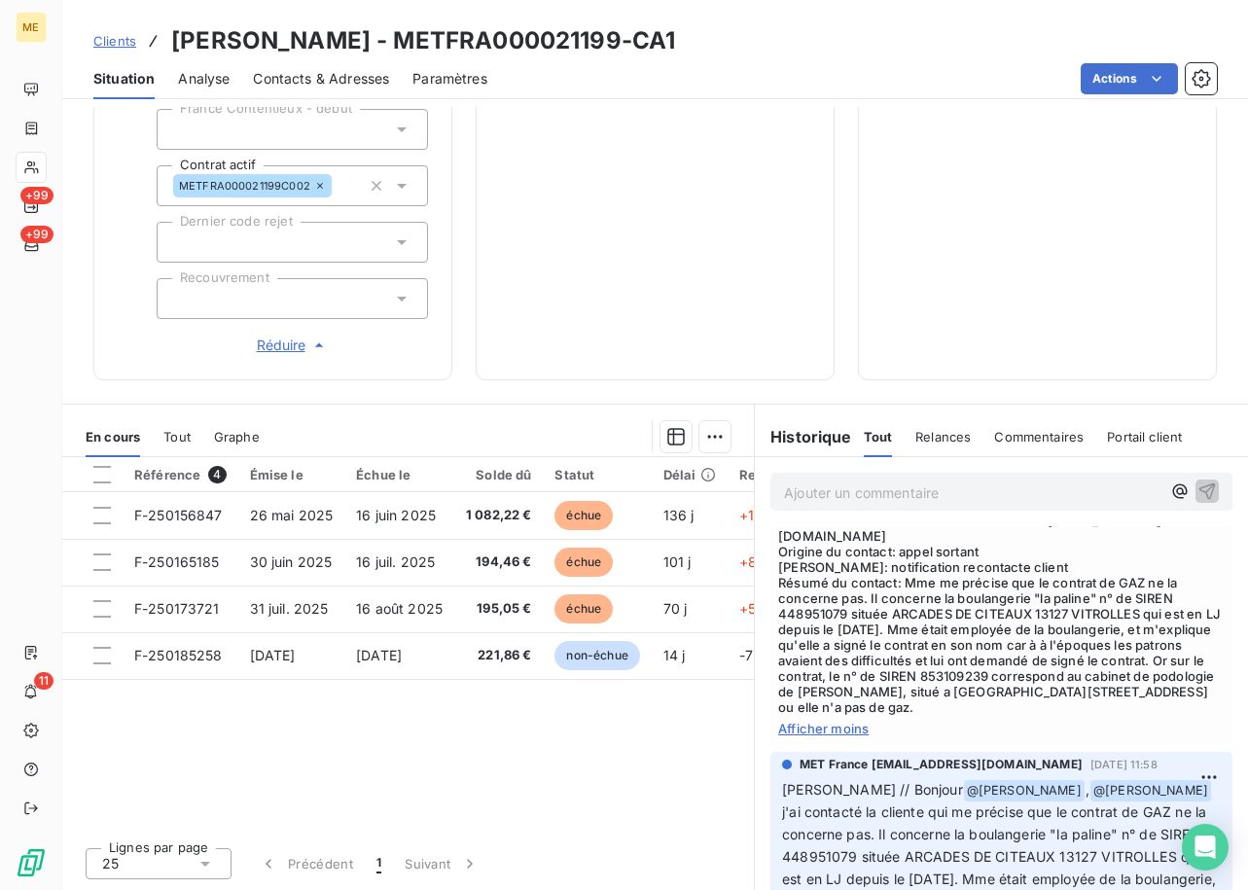
scroll to position [1848, 0]
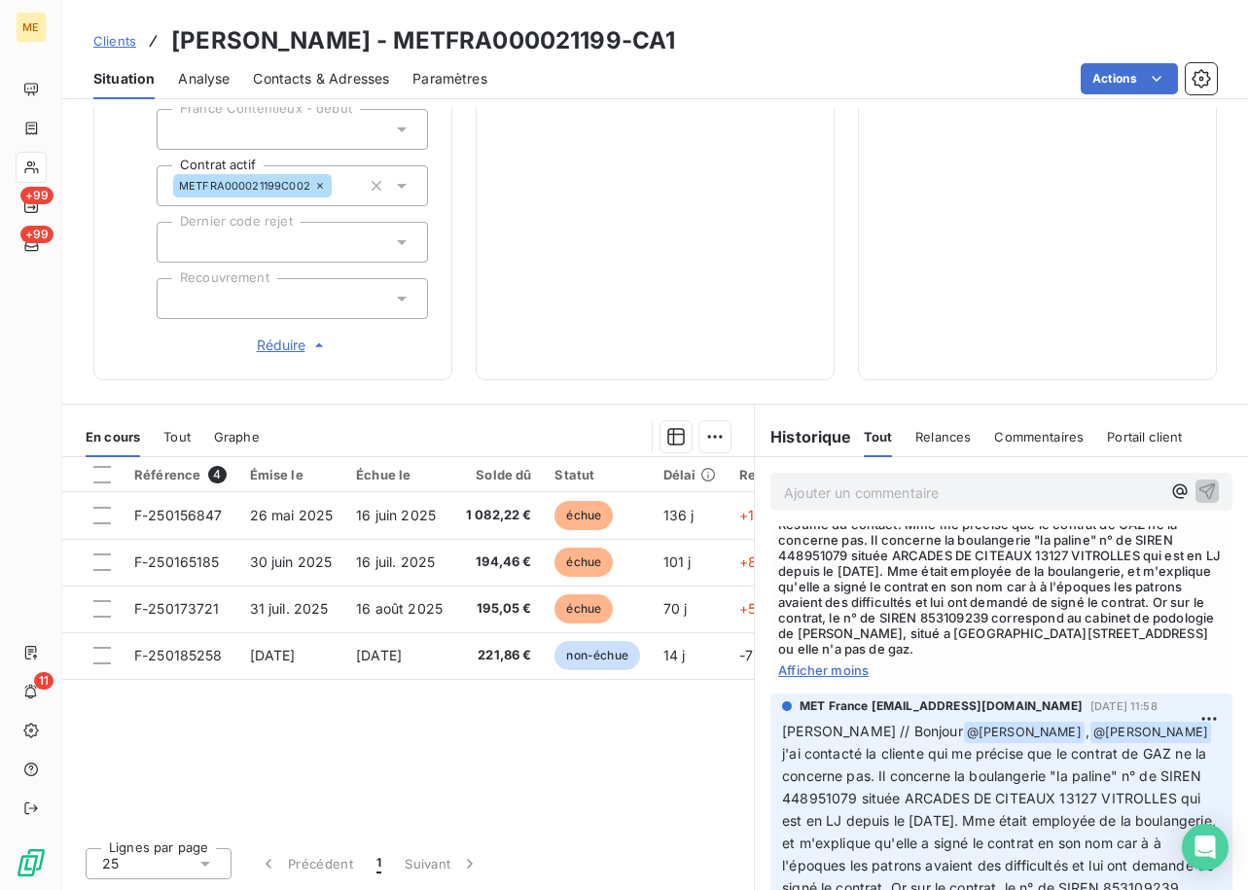
click at [838, 678] on span "Afficher moins" at bounding box center [1001, 670] width 446 height 16
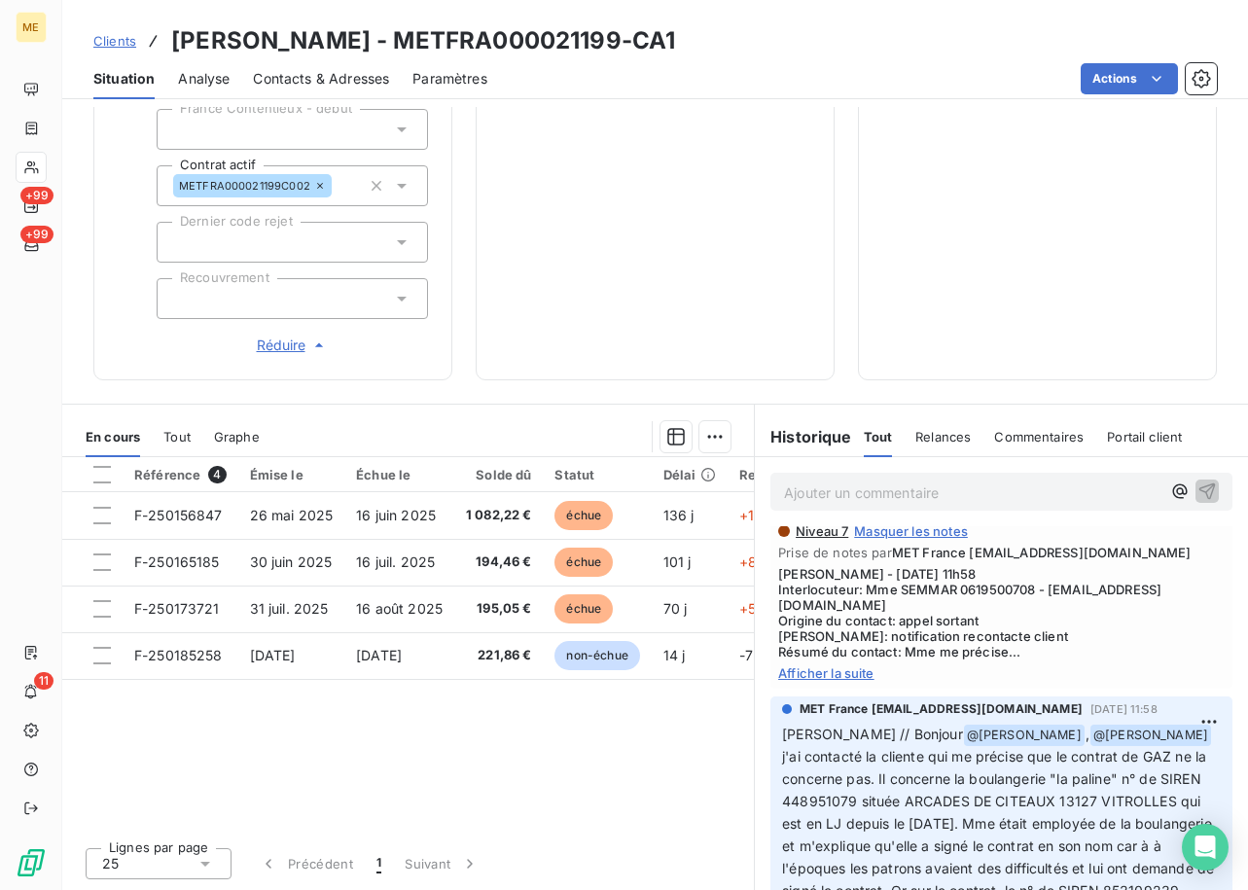
scroll to position [1635, 0]
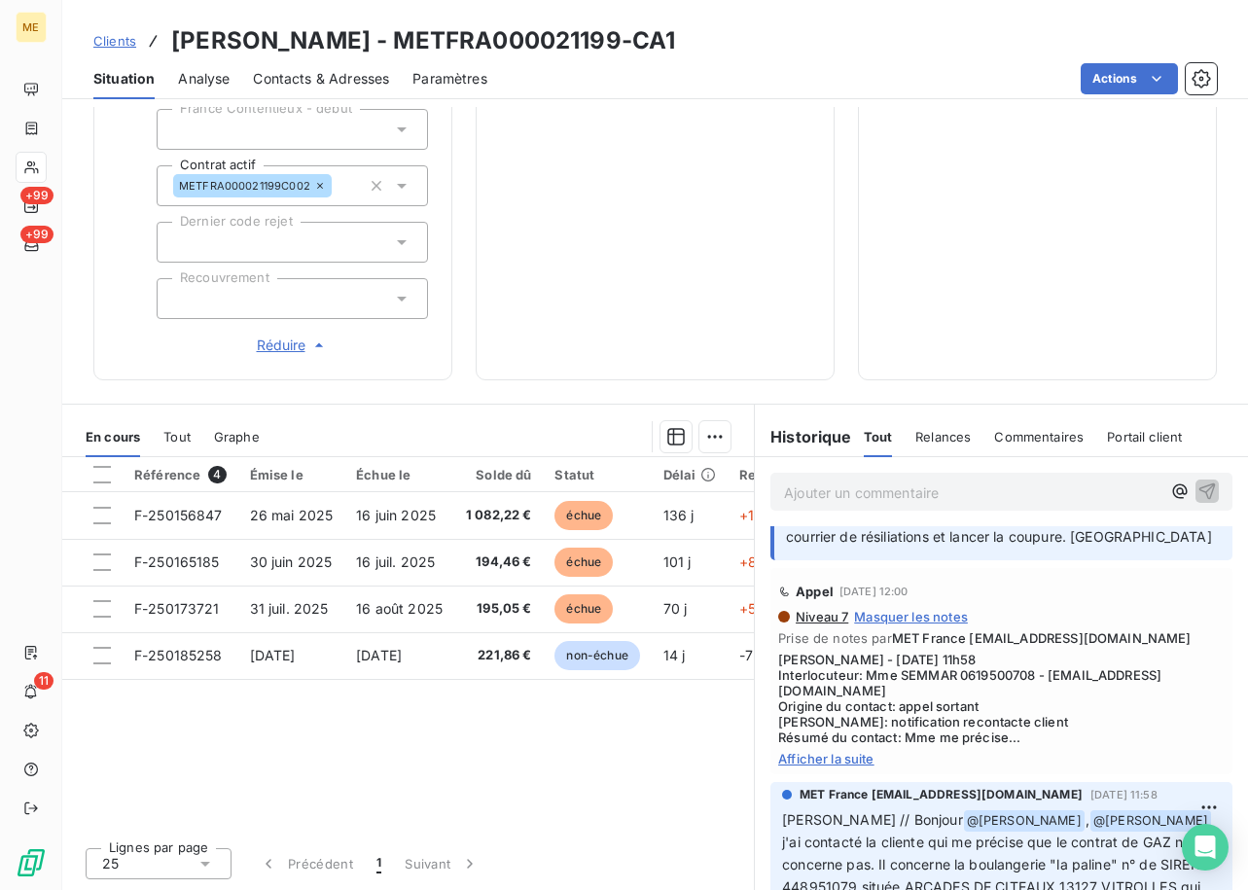
click at [837, 766] on span "Afficher la suite" at bounding box center [1001, 759] width 446 height 16
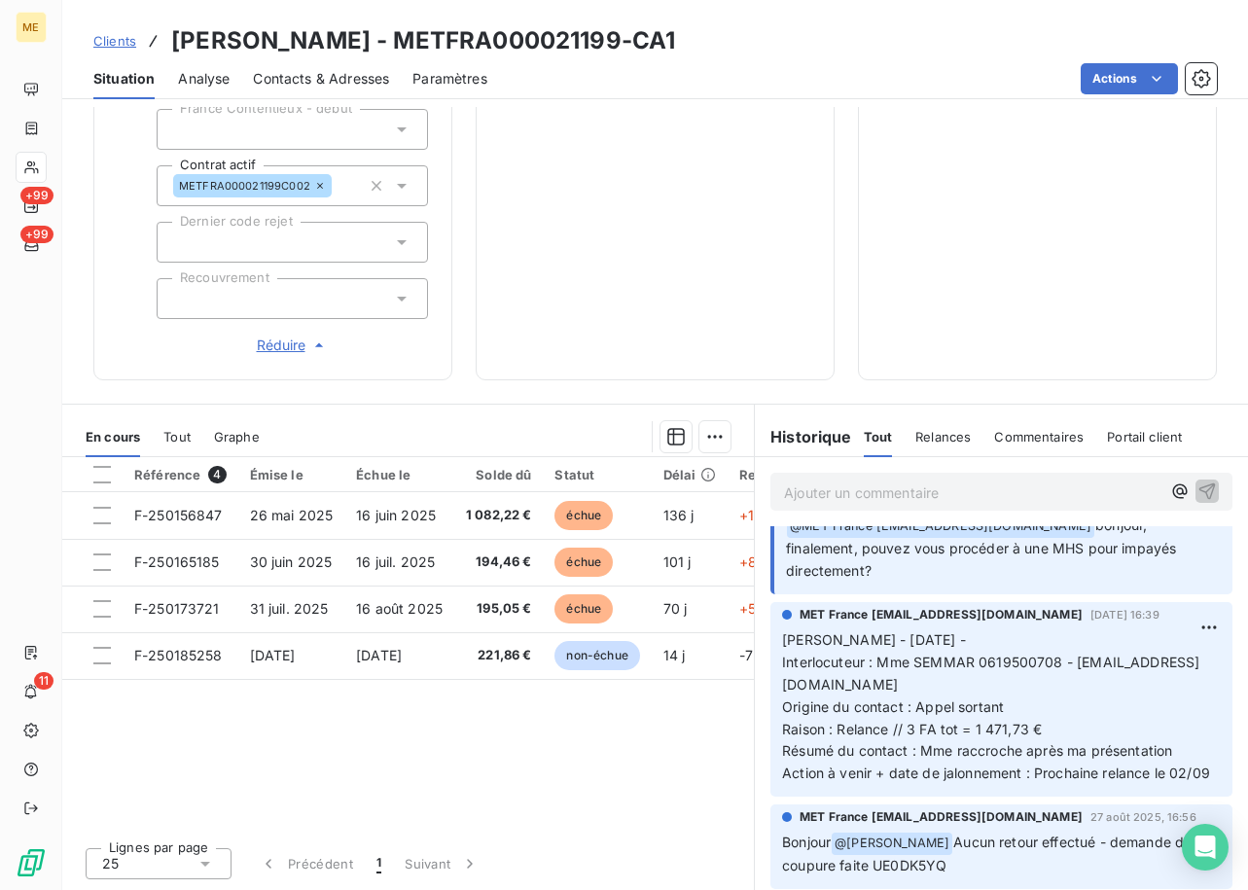
scroll to position [468, 0]
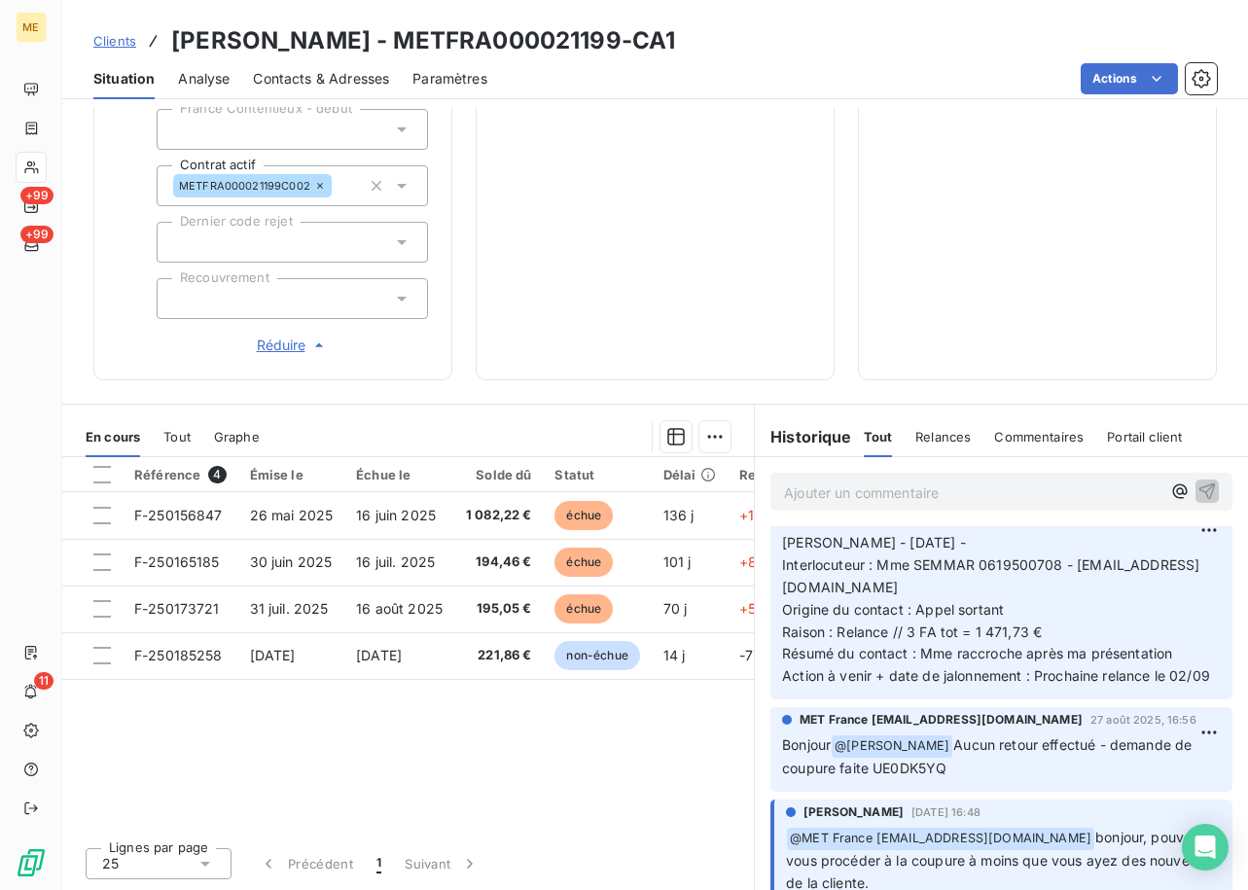
click at [895, 776] on span "Aucun retour effectué - demande de coupure faite UE0DK5YQ" at bounding box center [988, 756] width 413 height 40
copy span "UE0DK5YQ"
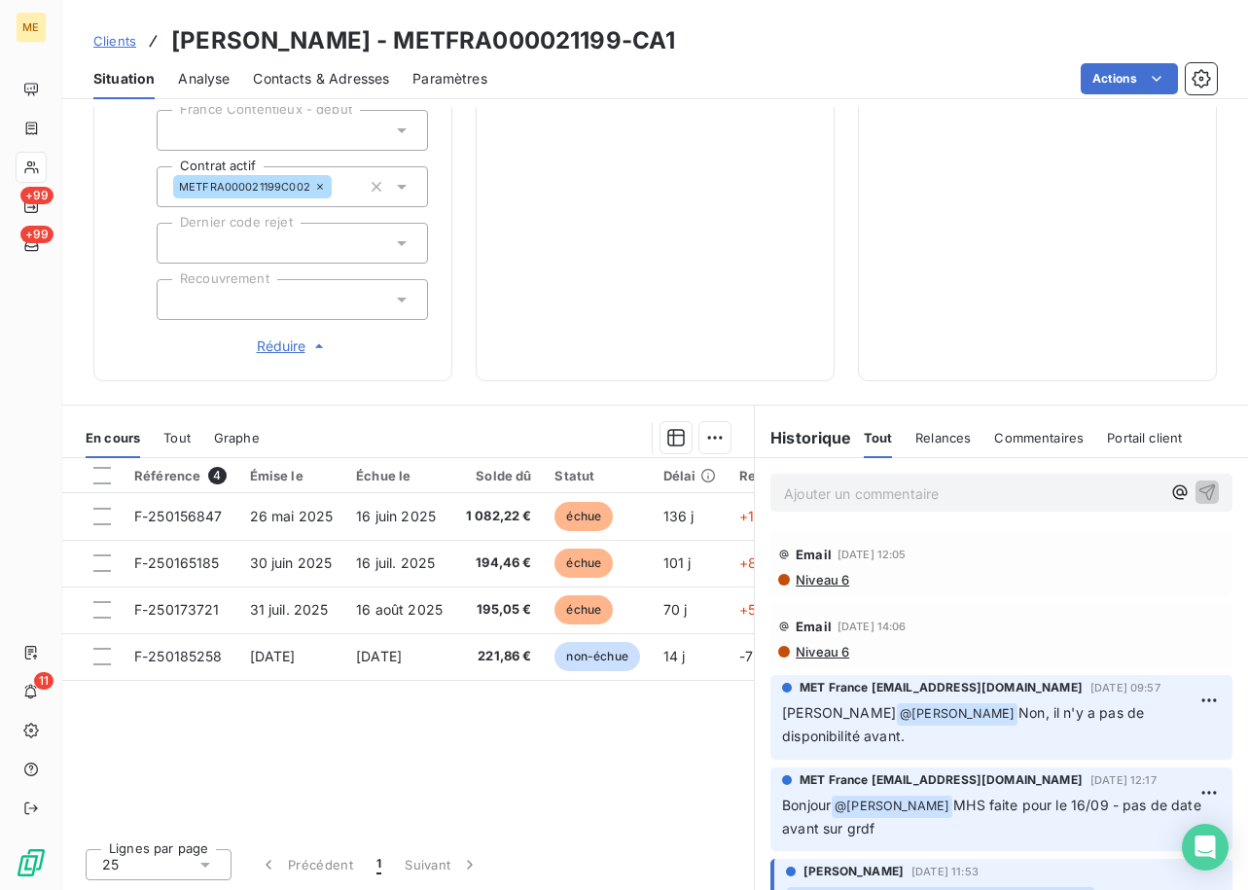
scroll to position [634, 0]
click at [857, 493] on p "Ajouter un commentaire ﻿" at bounding box center [972, 492] width 376 height 24
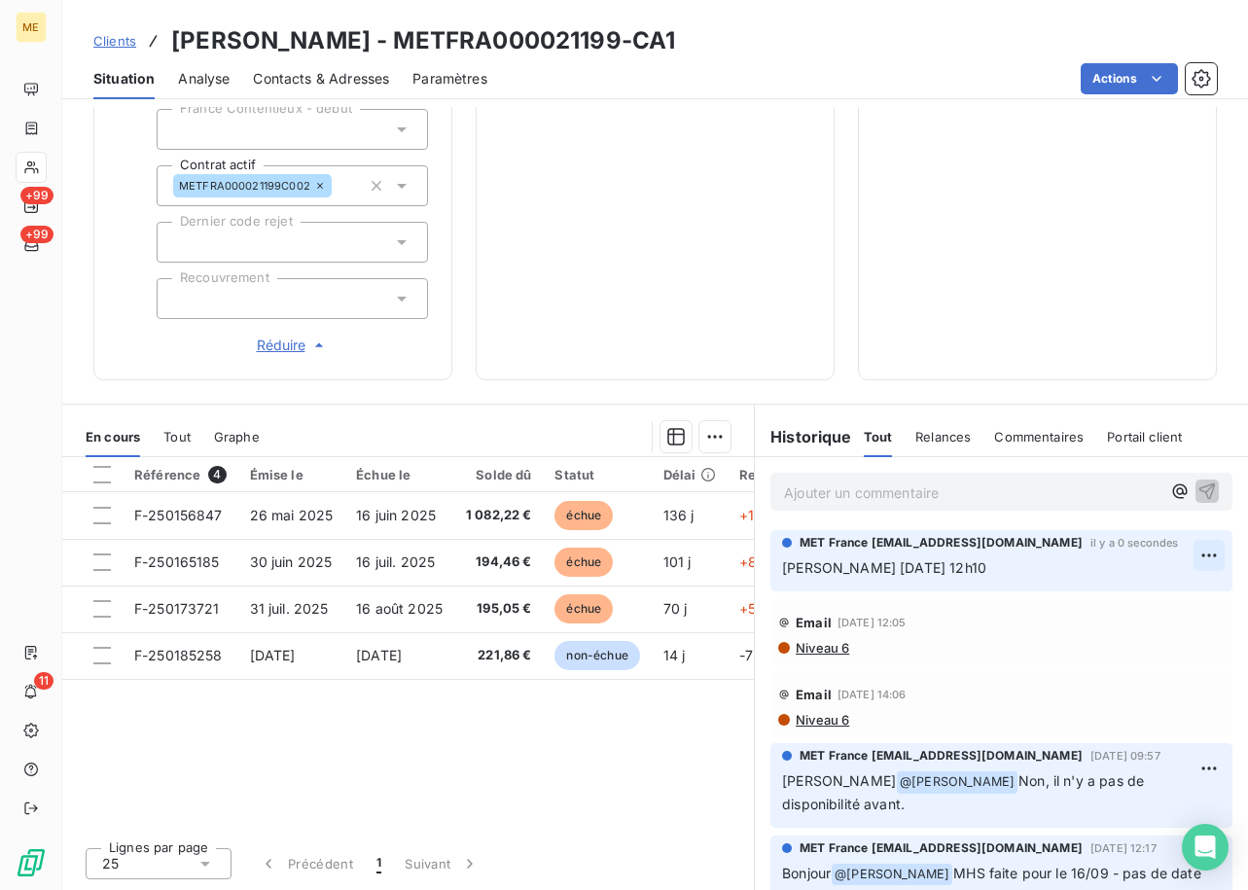
click at [1171, 548] on html "ME +99 +99 11 Clients [PERSON_NAME] - METFRA000021199-CA1 Situation Analyse Con…" at bounding box center [624, 445] width 1248 height 890
click at [1114, 590] on div "Editer" at bounding box center [1132, 597] width 109 height 31
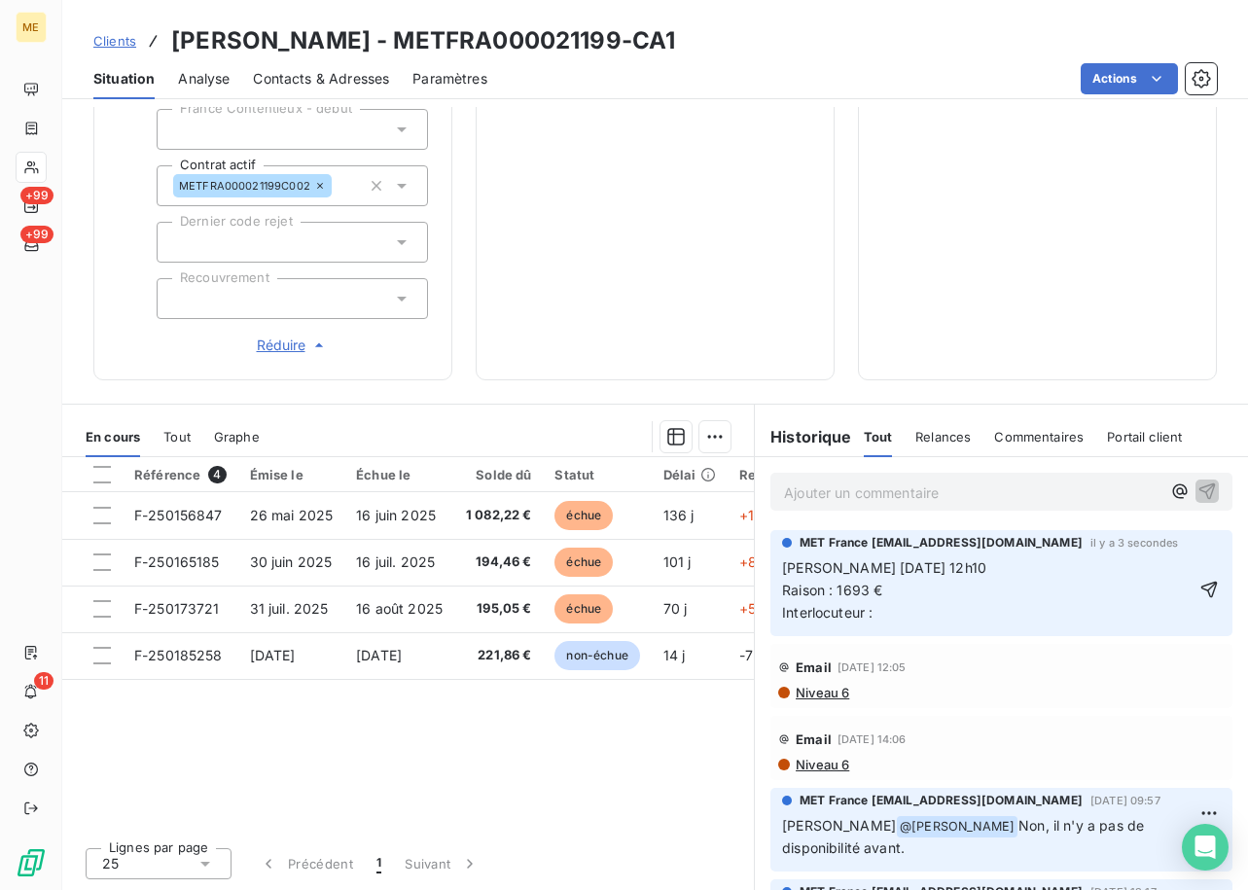
click at [924, 599] on p "[PERSON_NAME] [DATE] 12h10 Raison : 1693 € Interlocuteur :" at bounding box center [987, 590] width 411 height 67
click at [897, 615] on p "[PERSON_NAME] [DATE] 12h10 Raison : 1693 € Interlocuteur :" at bounding box center [987, 590] width 411 height 67
click at [1016, 598] on p "[PERSON_NAME] [DATE] 12h10 Raison : 1693 € Interlocuteur : [PERSON_NAME]" at bounding box center [987, 590] width 411 height 67
click at [1014, 608] on p "[PERSON_NAME] [DATE] 12h10 Raison : 1693 € Interlocuteur : [PERSON_NAME]" at bounding box center [987, 590] width 411 height 67
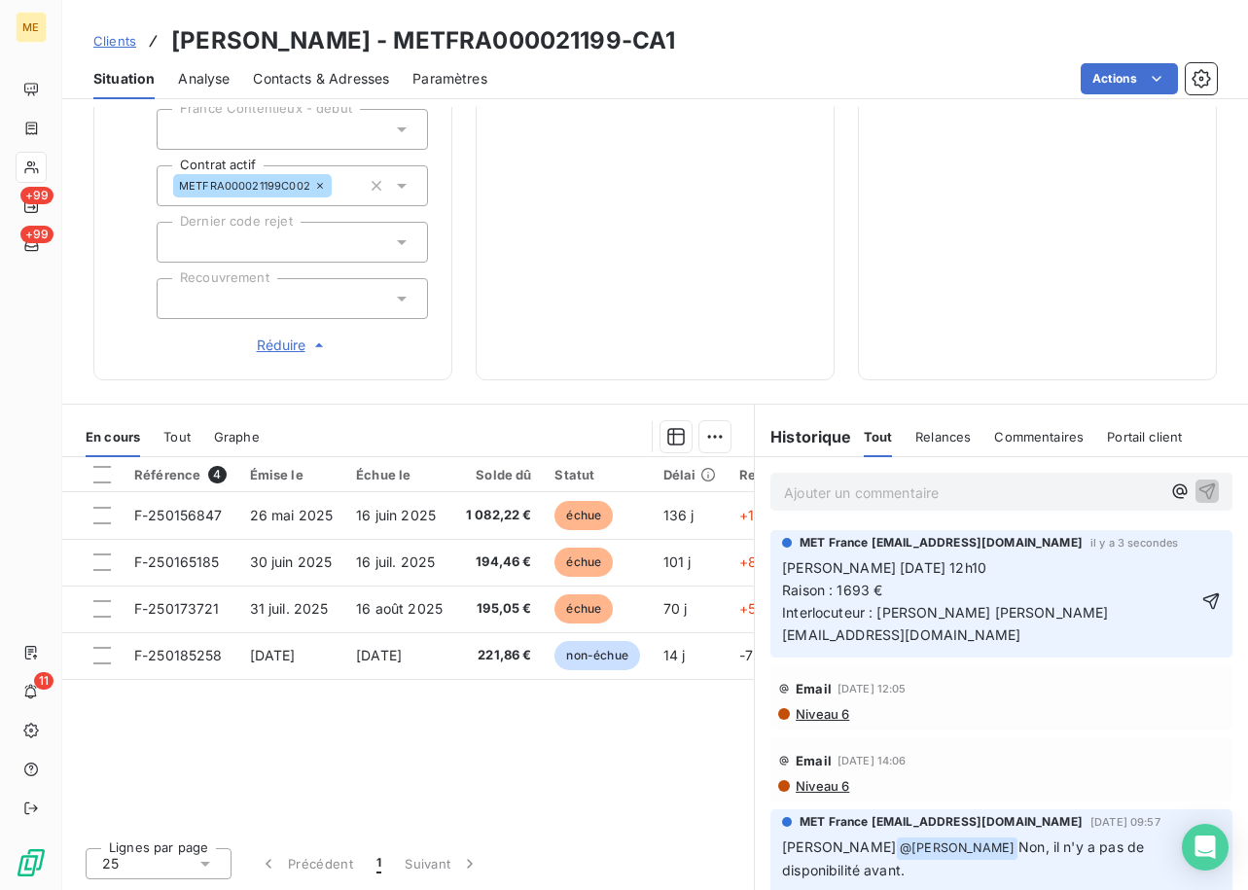
click at [1063, 617] on p "[PERSON_NAME] [DATE] 12h10 Raison : 1693 € Interlocuteur : [PERSON_NAME] [PERSO…" at bounding box center [989, 601] width 415 height 89
click at [1016, 634] on p "[PERSON_NAME] [DATE] 12h10 Raison : 1693 € Interlocuteur : [PERSON_NAME] [PERSO…" at bounding box center [989, 601] width 415 height 89
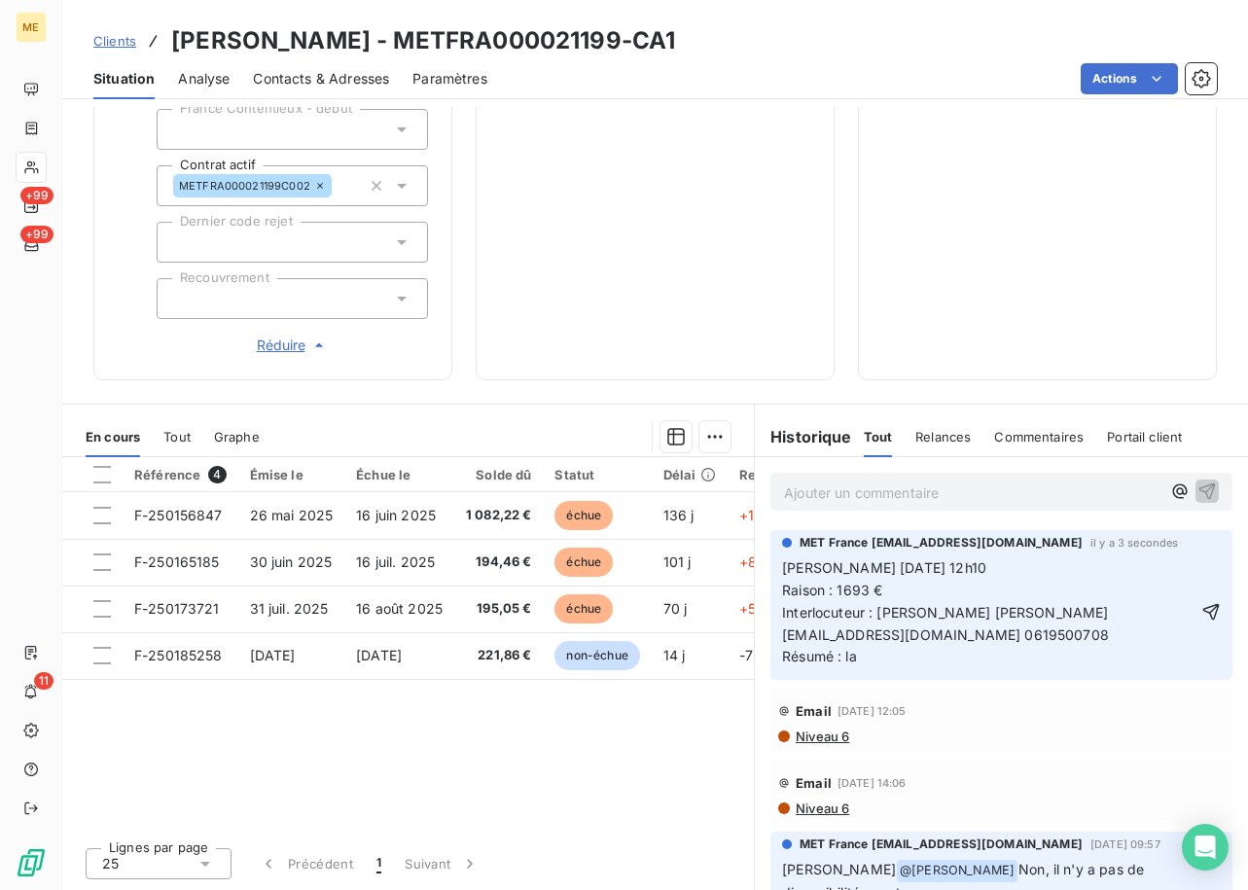
click at [914, 599] on p "[PERSON_NAME] [DATE] 12h10 Raison : 1693 € Interlocuteur : [PERSON_NAME] [PERSO…" at bounding box center [989, 612] width 415 height 111
click at [890, 659] on p "[PERSON_NAME] [DATE] 12h10 Raison : 1693 € / Interaction Interlocuteur : [PERSO…" at bounding box center [989, 612] width 415 height 111
click at [1018, 582] on p "[PERSON_NAME] [DATE] 12h10 Raison : 1693 € / Interaction Interlocuteur : [PERSO…" at bounding box center [989, 612] width 415 height 111
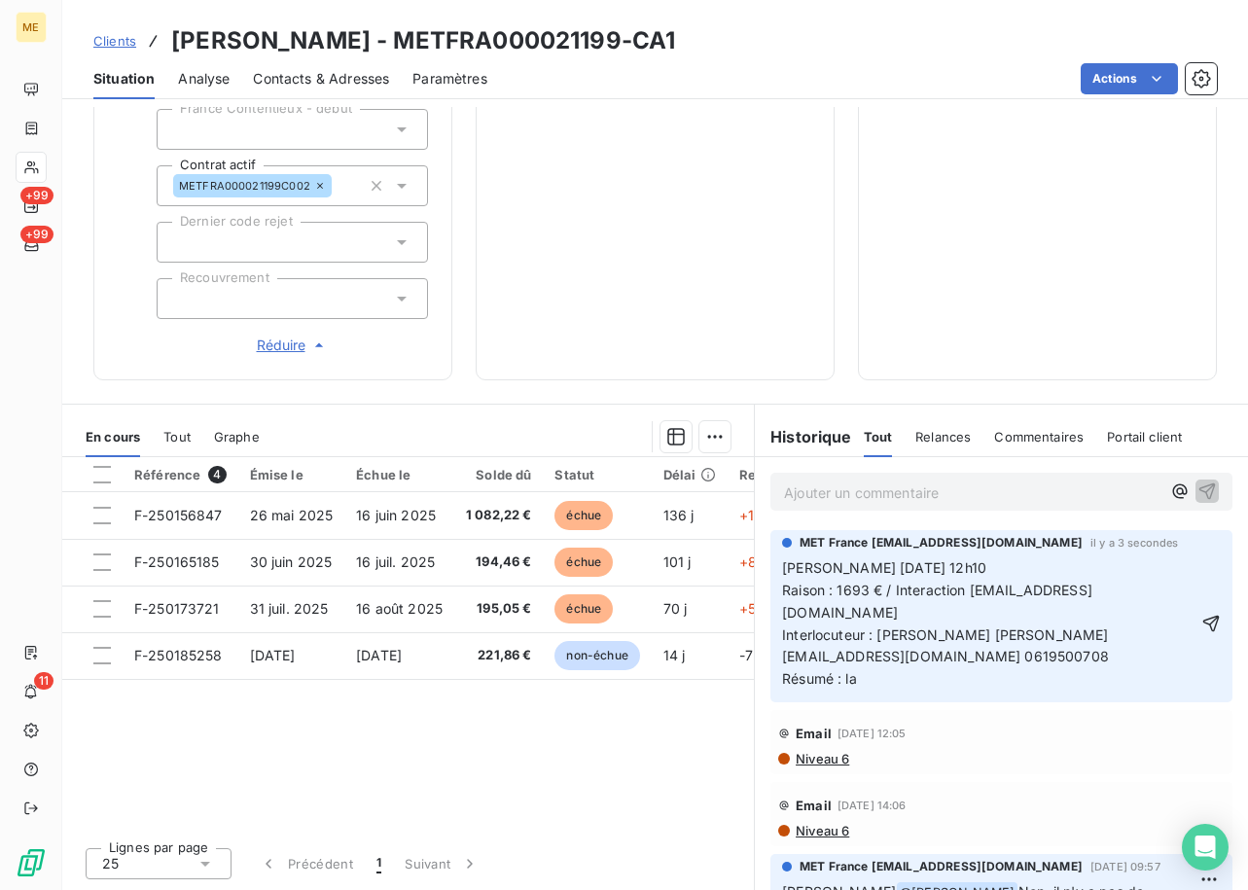
click at [1066, 629] on p "[PERSON_NAME] [DATE] 12h10 Raison : 1693 € / Interaction [EMAIL_ADDRESS][DOMAIN…" at bounding box center [989, 623] width 415 height 133
click at [870, 656] on p "[PERSON_NAME] [DATE] 12h10 Raison : 1693 € / Interaction [EMAIL_ADDRESS][DOMAIN…" at bounding box center [989, 623] width 415 height 133
click at [1045, 606] on p "[PERSON_NAME] [DATE] 12h10 Raison : 1693 € / Interaction [EMAIL_ADDRESS][DOMAIN…" at bounding box center [989, 623] width 415 height 133
click at [1166, 591] on p "[PERSON_NAME] [DATE] 12h10 Raison : 1693 € / Interaction [EMAIL_ADDRESS][DOMAIN…" at bounding box center [989, 623] width 415 height 133
drag, startPoint x: 893, startPoint y: 683, endPoint x: 885, endPoint y: 673, distance: 12.5
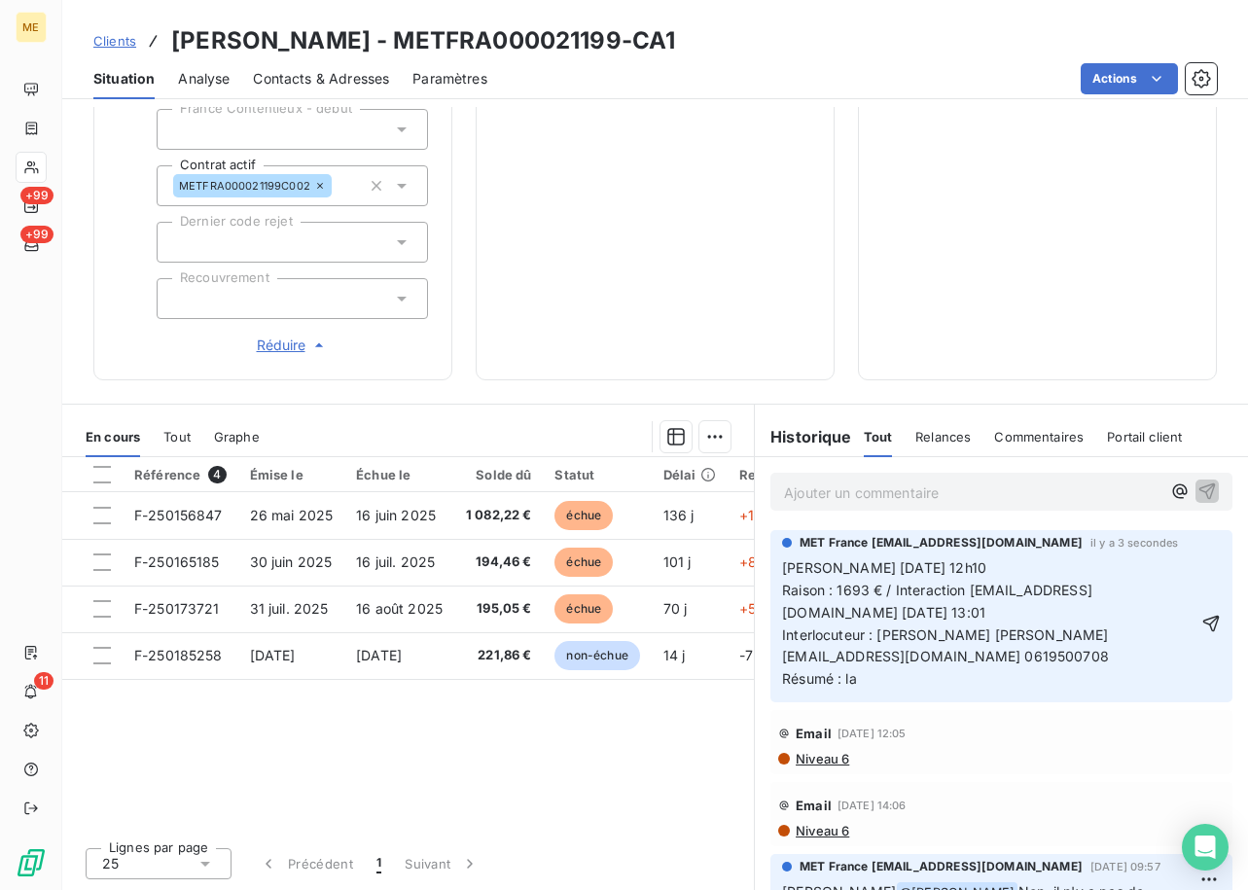
click at [889, 683] on p "[PERSON_NAME] [DATE] 12h10 Raison : 1693 € / Interaction [EMAIL_ADDRESS][DOMAIN…" at bounding box center [989, 623] width 415 height 133
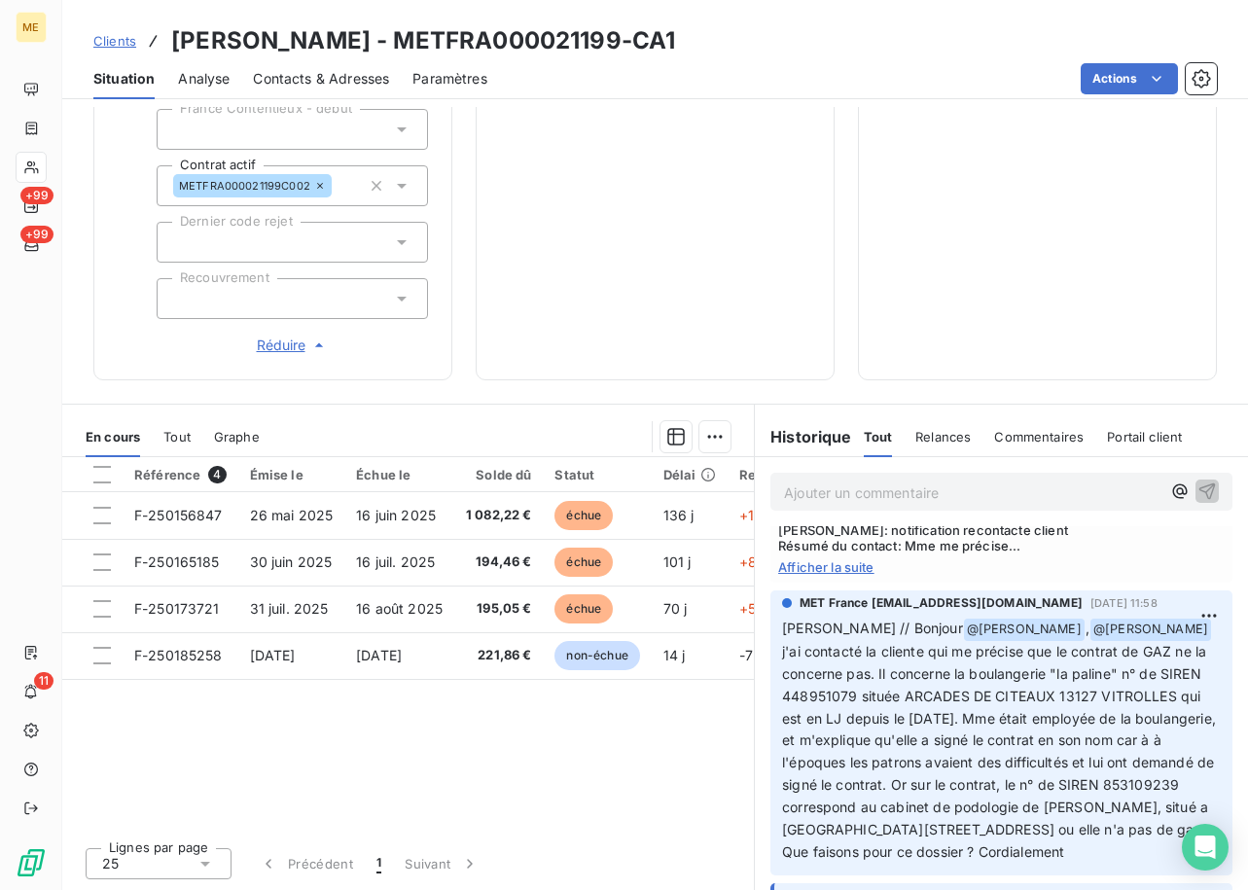
scroll to position [2237, 0]
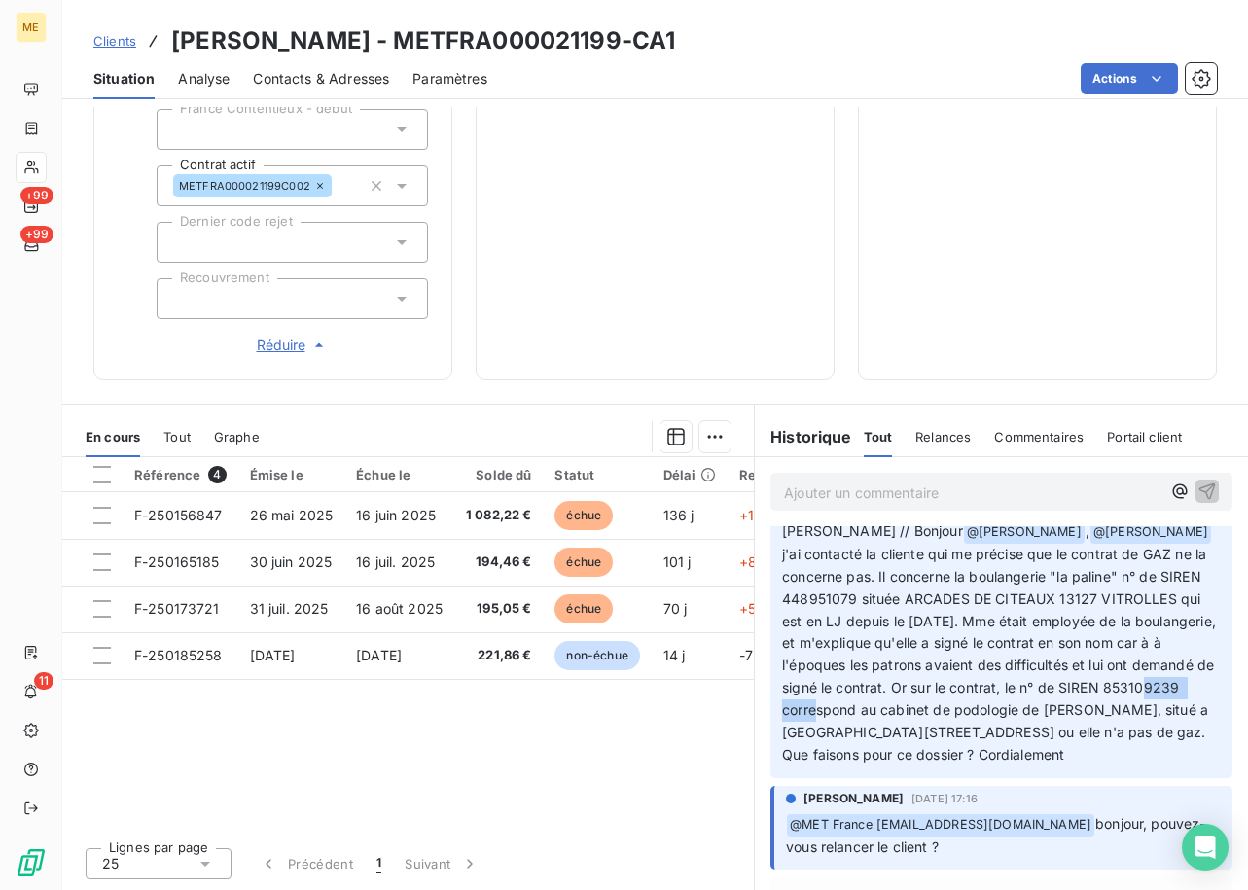
drag, startPoint x: 894, startPoint y: 755, endPoint x: 818, endPoint y: 759, distance: 76.0
click at [818, 759] on span "j'ai contacté la cliente qui me précise que le contrat de GAZ ne la concerne pa…" at bounding box center [1001, 654] width 438 height 217
copy span "853109239"
drag, startPoint x: 845, startPoint y: 641, endPoint x: 758, endPoint y: 640, distance: 87.5
click at [758, 640] on div "MET France [EMAIL_ADDRESS][DOMAIN_NAME] [DATE] 11:58 [PERSON_NAME] // Bonjour @…" at bounding box center [1001, 635] width 493 height 293
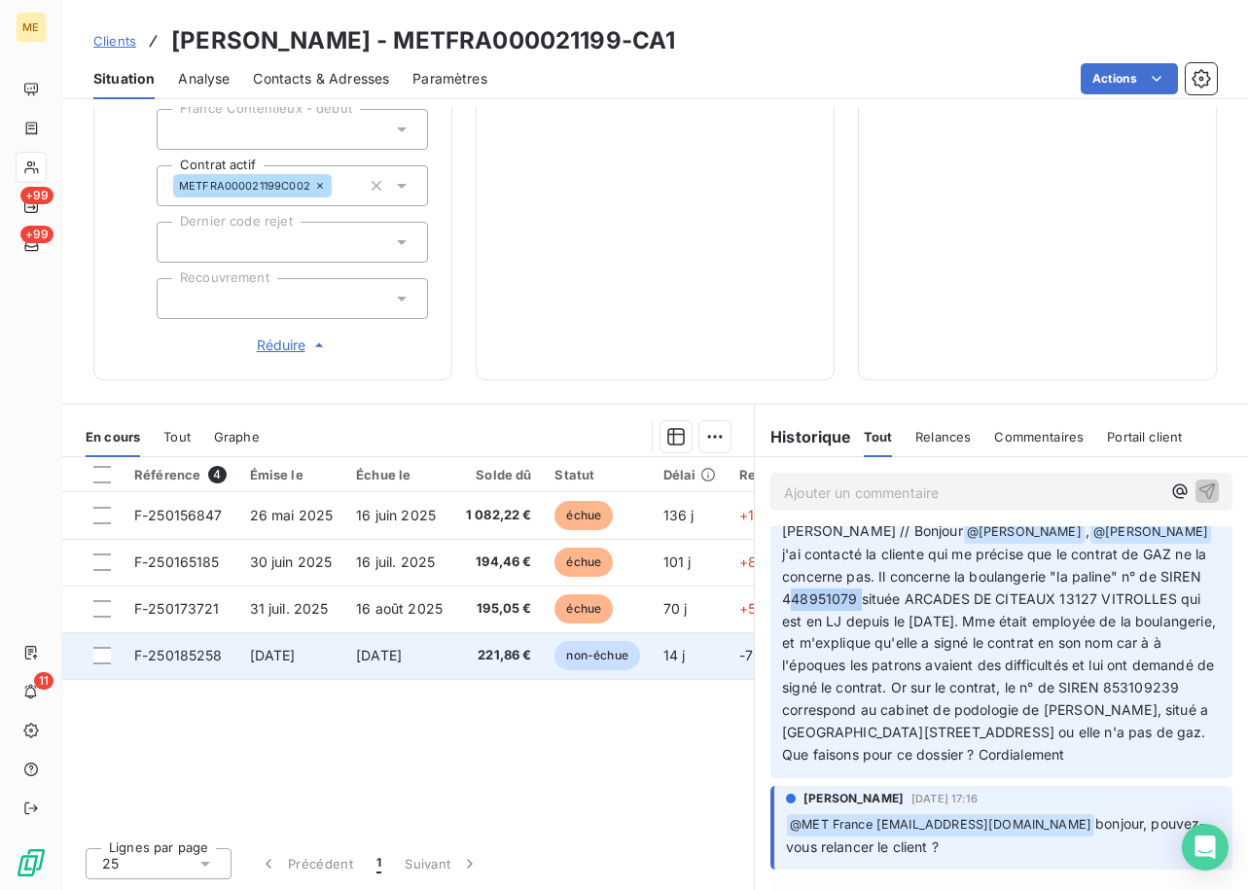
copy span "448951079"
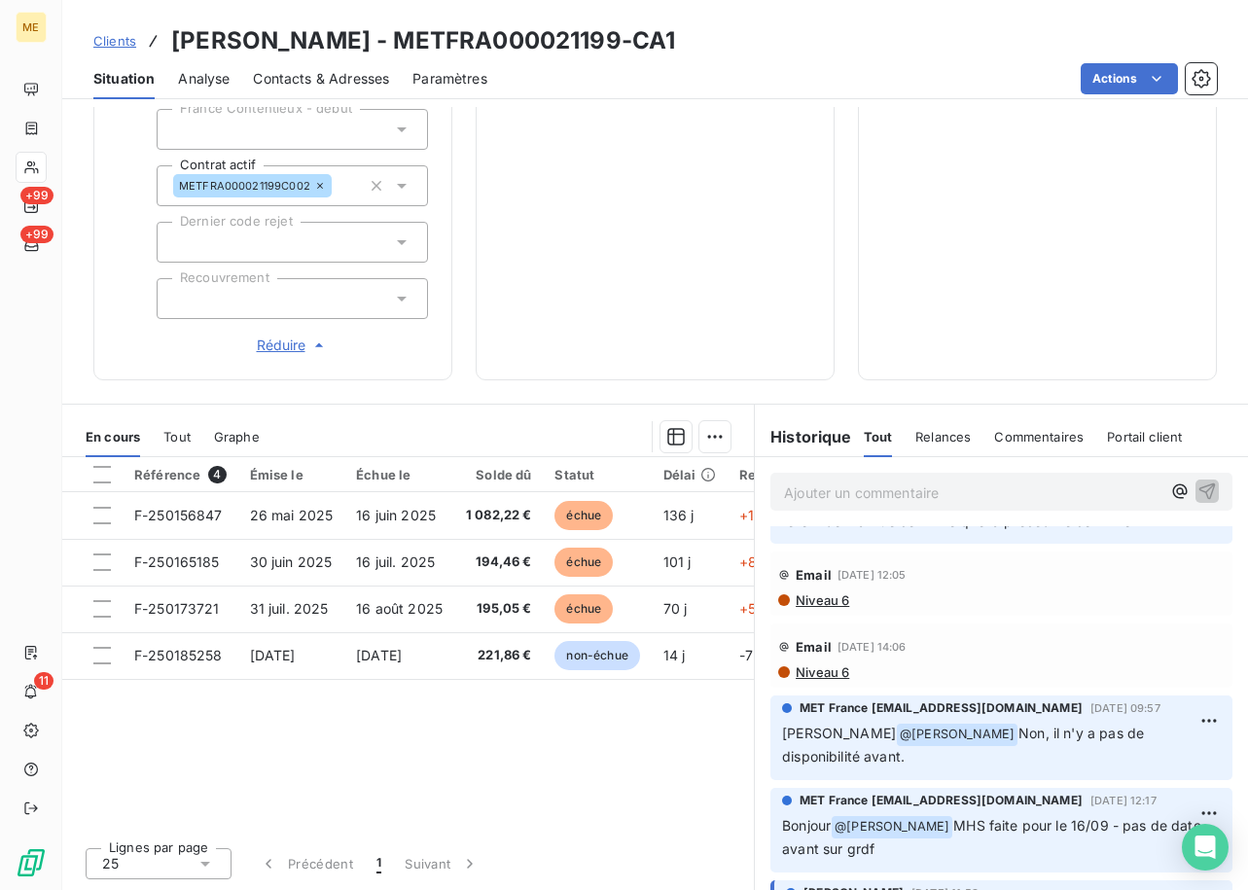
scroll to position [194, 0]
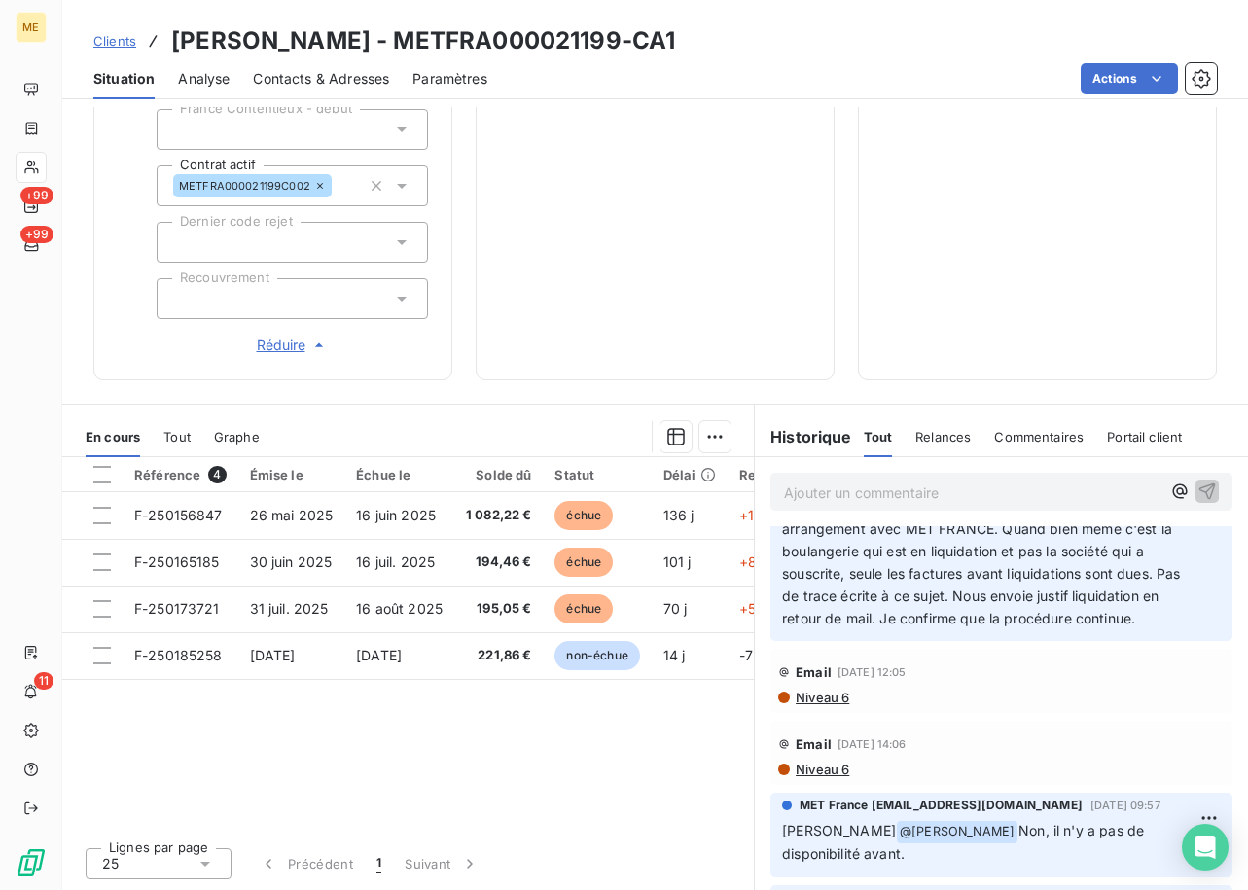
click at [863, 630] on p "[PERSON_NAME] [DATE] 12h10 Raison : 1693 € / Interaction [EMAIL_ADDRESS][DOMAIN…" at bounding box center [989, 496] width 415 height 267
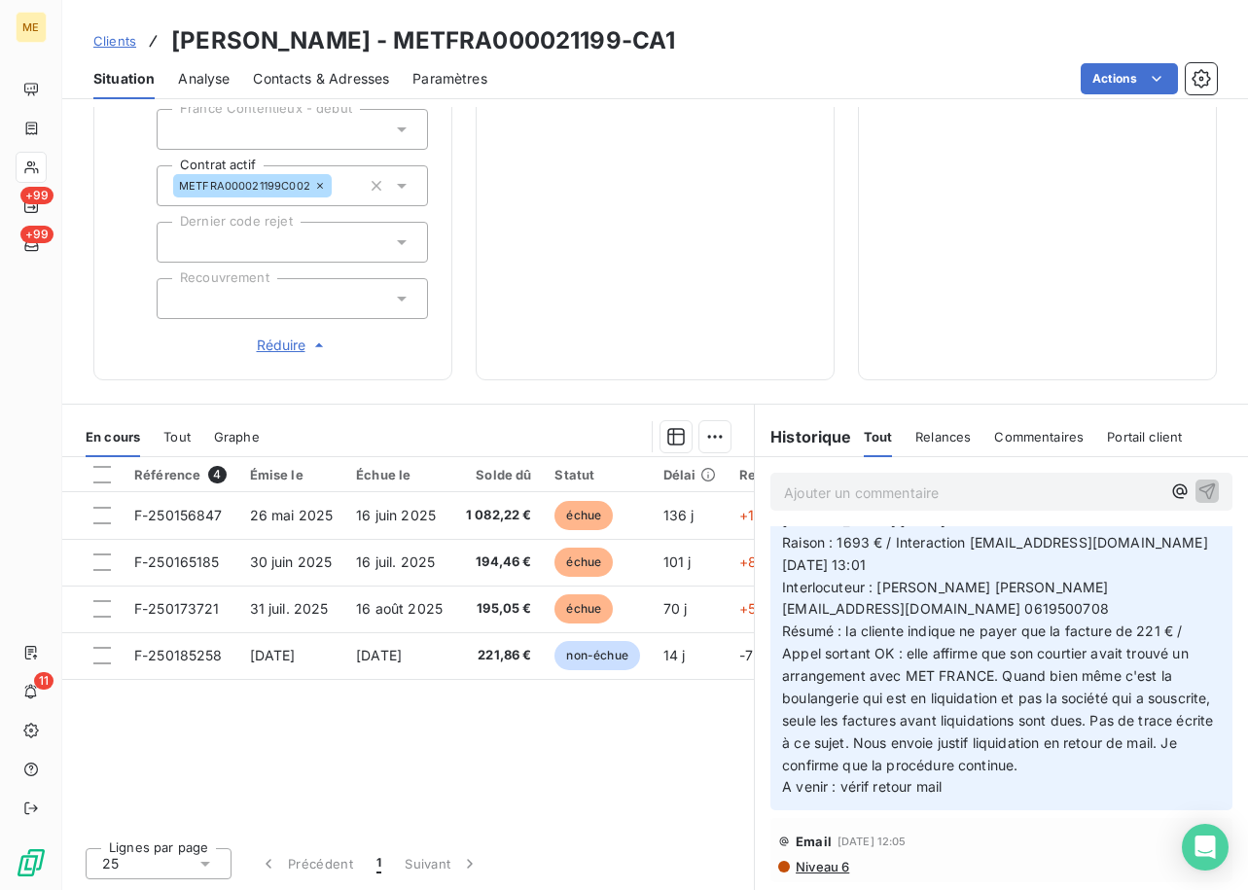
scroll to position [0, 0]
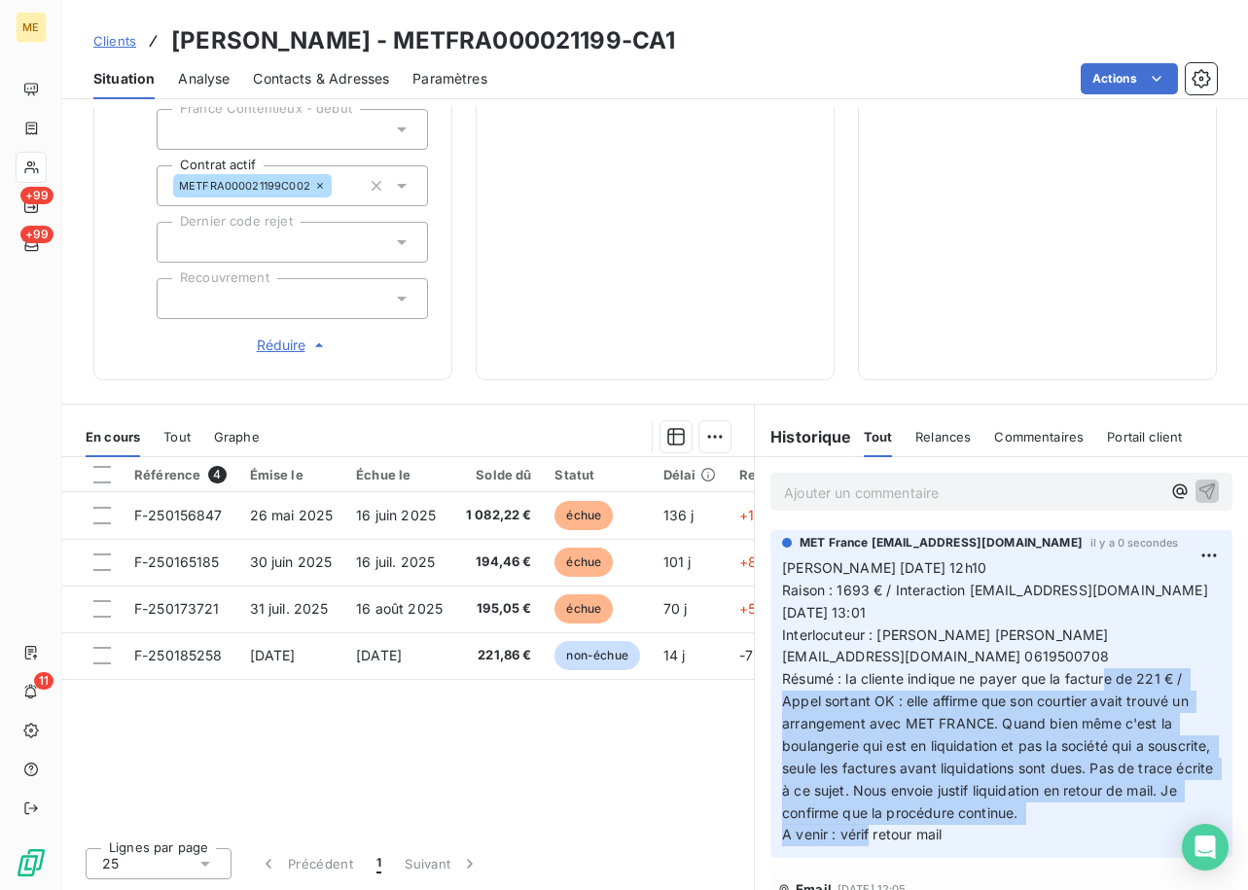
drag, startPoint x: 962, startPoint y: 832, endPoint x: 765, endPoint y: 699, distance: 237.3
click at [770, 699] on div "MET France [EMAIL_ADDRESS][DOMAIN_NAME] il y a 0 secondes [PERSON_NAME] [DATE] …" at bounding box center [1001, 694] width 462 height 328
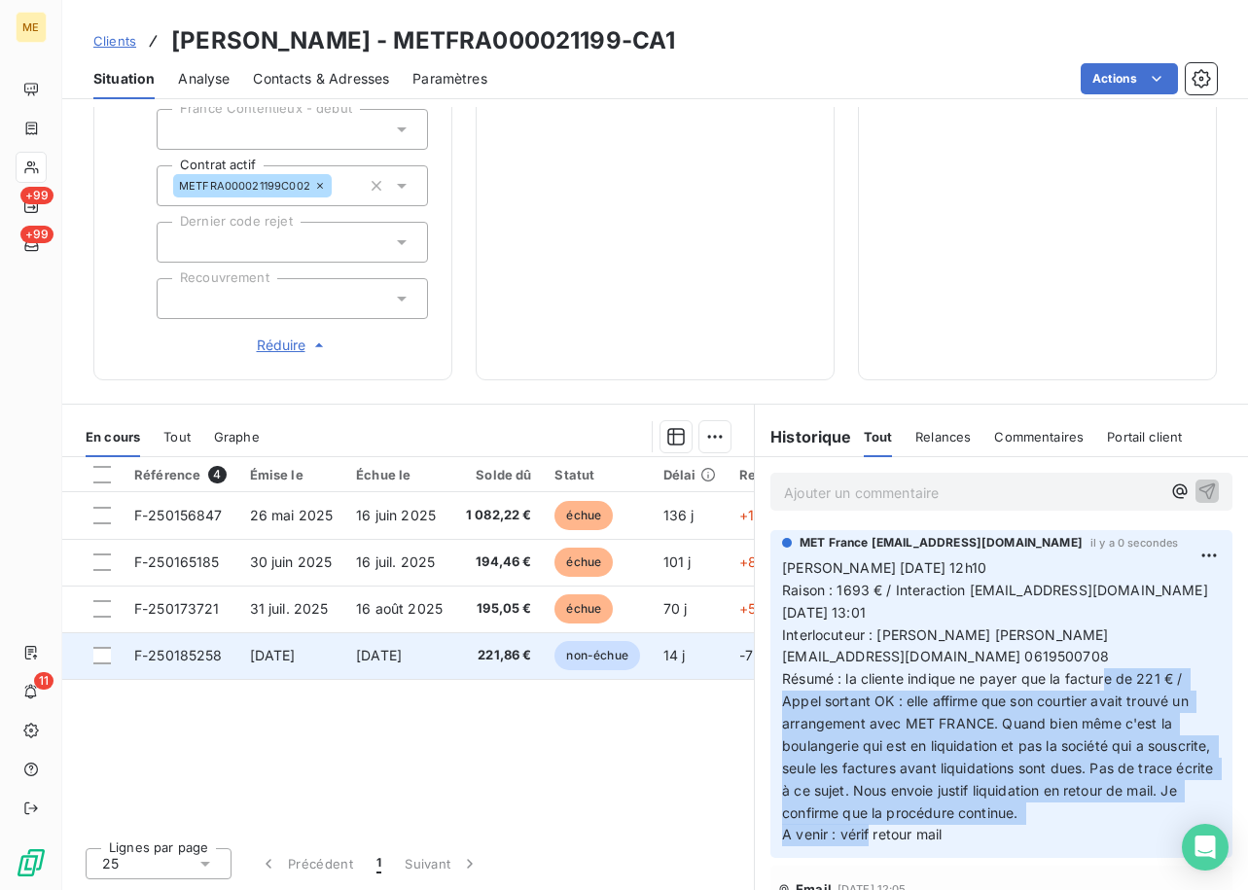
copy span "Appel sortant OK : elle affirme que son [PERSON_NAME] avait trouvé un arrangeme…"
